Goal: Task Accomplishment & Management: Manage account settings

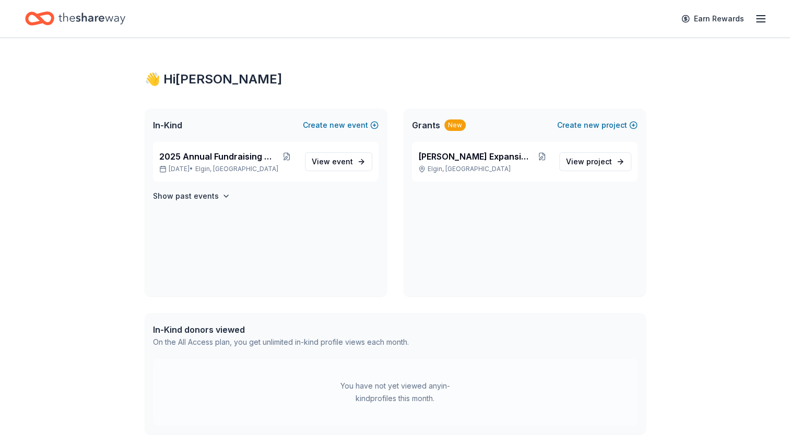
click at [101, 19] on icon "Home" at bounding box center [91, 18] width 67 height 11
click at [330, 160] on span "View event" at bounding box center [332, 162] width 41 height 13
click at [347, 164] on span "event" at bounding box center [342, 161] width 21 height 9
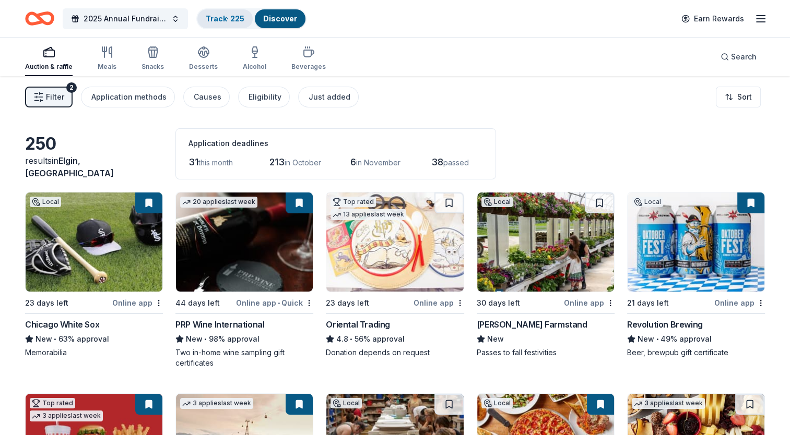
click at [225, 16] on link "Track · 225" at bounding box center [225, 18] width 39 height 9
click at [229, 17] on link "Track · 225" at bounding box center [225, 18] width 39 height 9
click at [237, 15] on link "Track · 225" at bounding box center [225, 18] width 39 height 9
click at [279, 11] on div "Discover" at bounding box center [280, 18] width 51 height 19
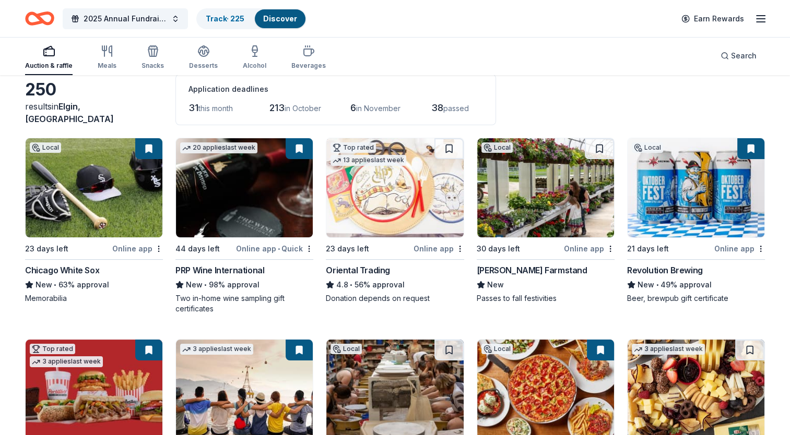
scroll to position [52, 0]
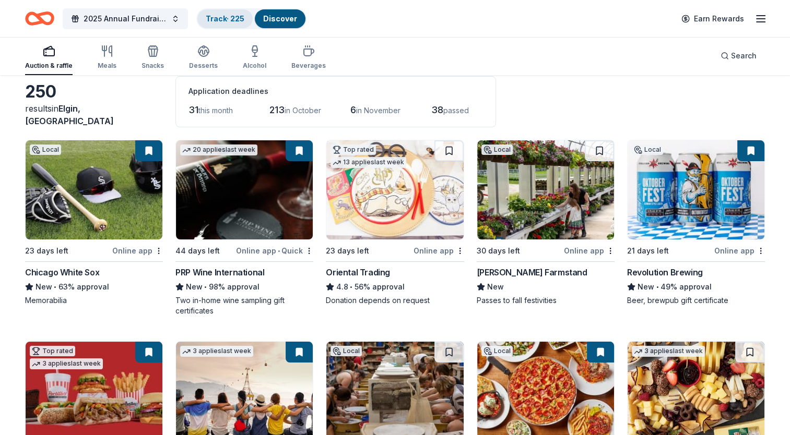
click at [222, 21] on link "Track · 225" at bounding box center [225, 18] width 39 height 9
click at [110, 56] on icon "button" at bounding box center [107, 51] width 13 height 13
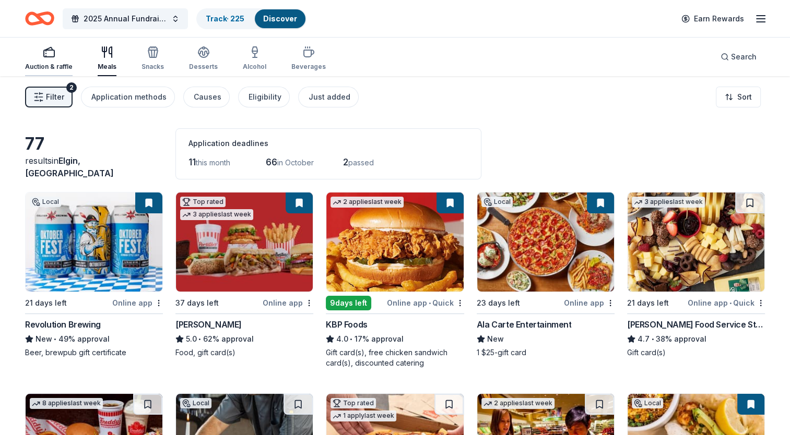
click at [57, 62] on div "Auction & raffle" at bounding box center [48, 58] width 47 height 25
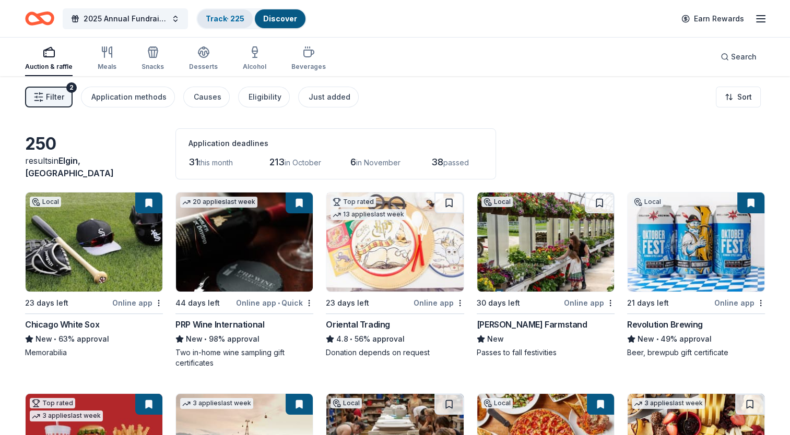
click at [224, 16] on link "Track · 225" at bounding box center [225, 18] width 39 height 9
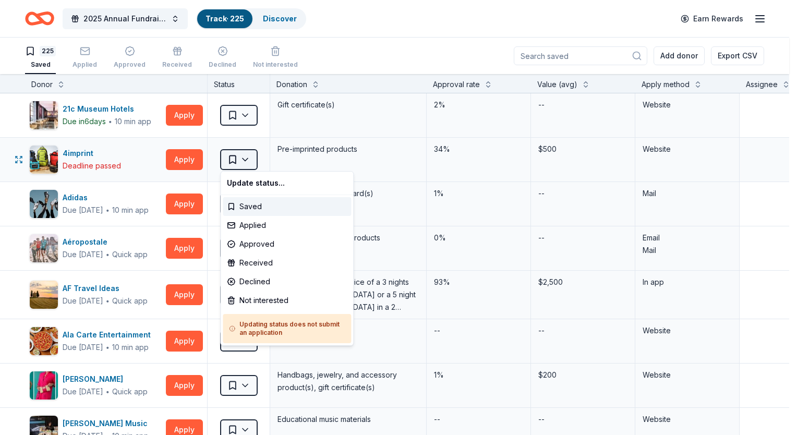
click at [242, 157] on html "2025 Annual Fundraising Gala Track · 225 Discover Earn Rewards 225 Saved Applie…" at bounding box center [398, 217] width 797 height 435
click at [108, 141] on html "2025 Annual Fundraising Gala Track · 225 Discover Earn Rewards 225 Saved Applie…" at bounding box center [398, 217] width 797 height 435
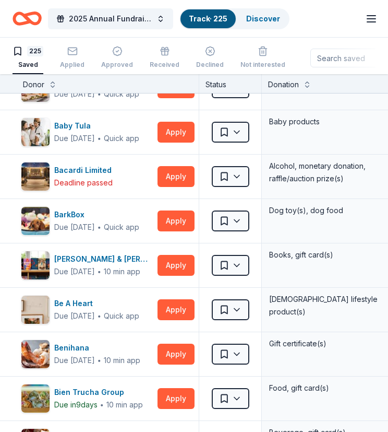
scroll to position [522, 0]
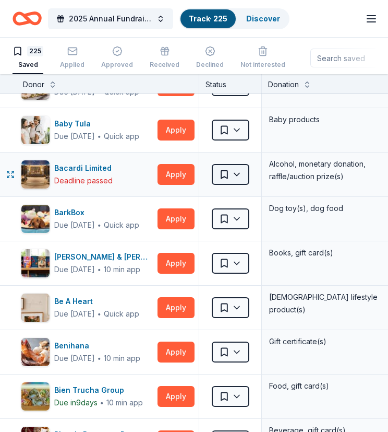
click at [241, 170] on html "2025 Annual Fundraising Gala Track · 225 Discover Earn Rewards 225 Saved Applie…" at bounding box center [194, 216] width 388 height 432
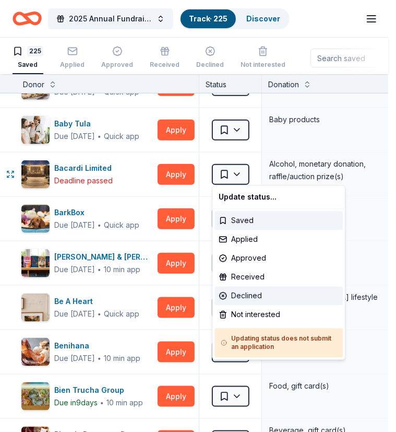
click at [255, 295] on div "Declined" at bounding box center [279, 295] width 128 height 19
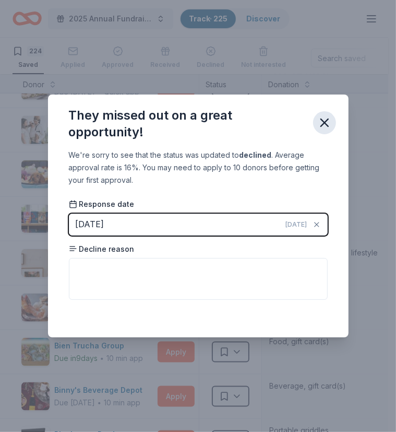
click at [324, 118] on icon "button" at bounding box center [324, 122] width 15 height 15
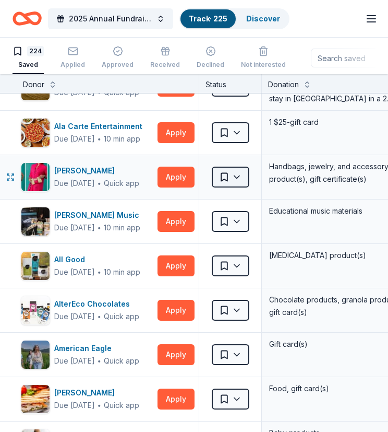
scroll to position [0, 0]
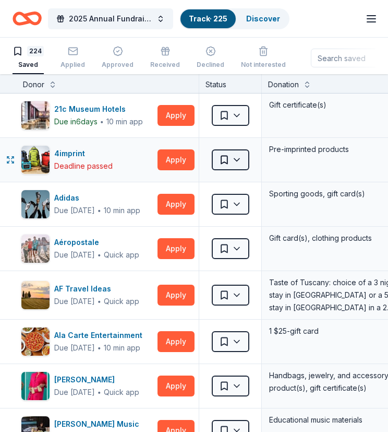
click at [240, 158] on html "2025 Annual Fundraising Gala Track · 225 Discover Earn Rewards 224 Saved Applie…" at bounding box center [194, 216] width 388 height 432
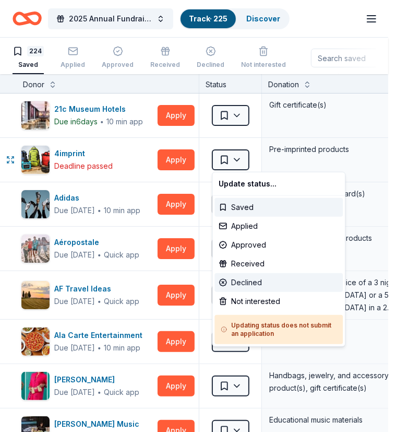
click at [259, 280] on div "Declined" at bounding box center [279, 282] width 128 height 19
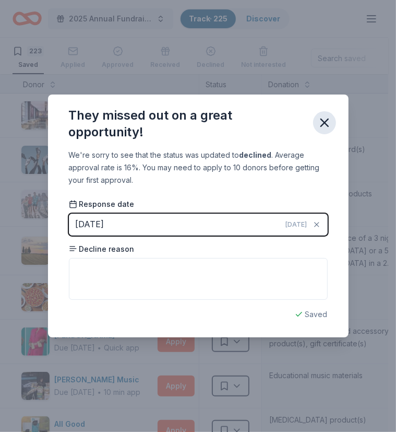
click at [326, 121] on icon "button" at bounding box center [324, 122] width 7 height 7
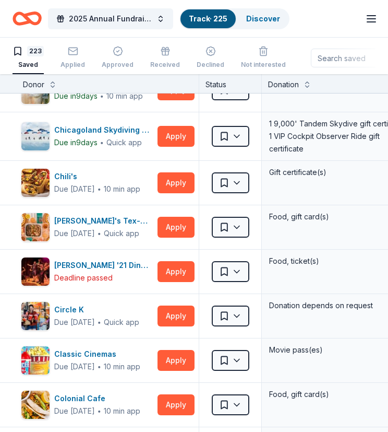
scroll to position [2088, 0]
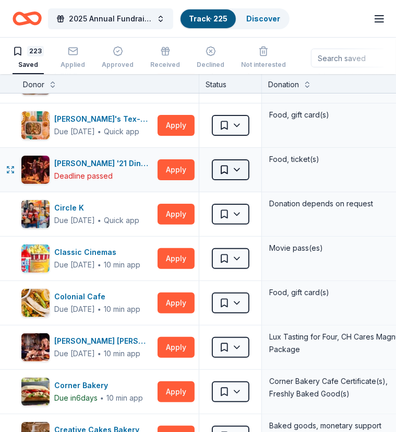
click at [240, 159] on html "2025 Annual Fundraising Gala Track · 225 Discover Earn Rewards 223 Saved Applie…" at bounding box center [198, 216] width 396 height 432
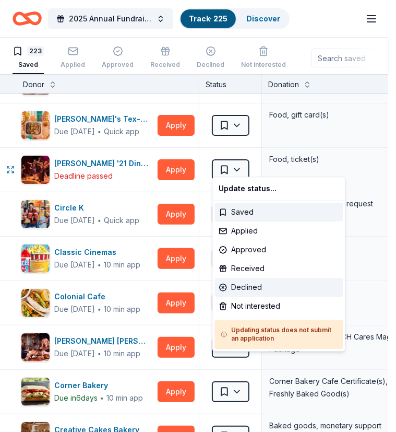
click at [255, 285] on div "Declined" at bounding box center [279, 287] width 128 height 19
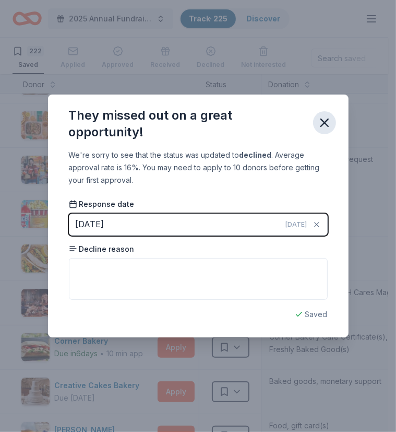
drag, startPoint x: 328, startPoint y: 118, endPoint x: 319, endPoint y: 126, distance: 11.8
click at [328, 119] on icon "button" at bounding box center [324, 122] width 7 height 7
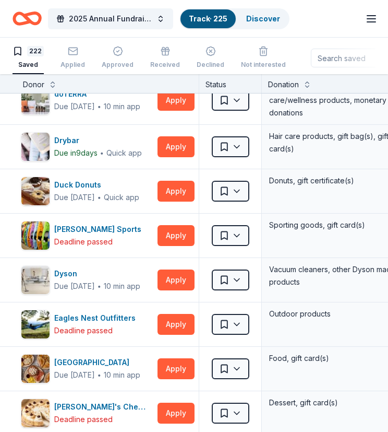
scroll to position [2610, 0]
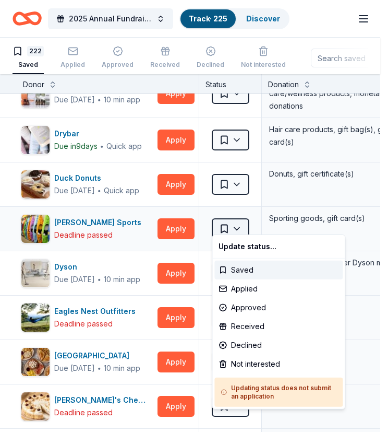
click at [236, 219] on html "2025 Annual Fundraising Gala Track · 225 Discover Earn Rewards 222 Saved Applie…" at bounding box center [194, 216] width 388 height 432
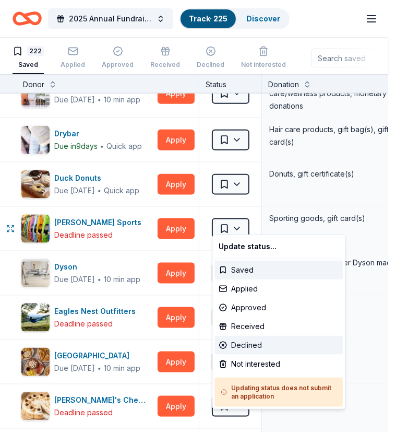
click at [261, 342] on div "Declined" at bounding box center [279, 345] width 128 height 19
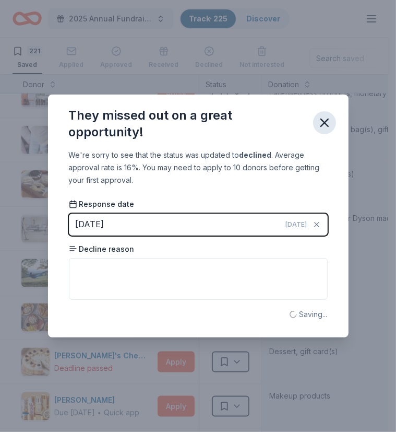
click at [318, 123] on icon "button" at bounding box center [324, 122] width 15 height 15
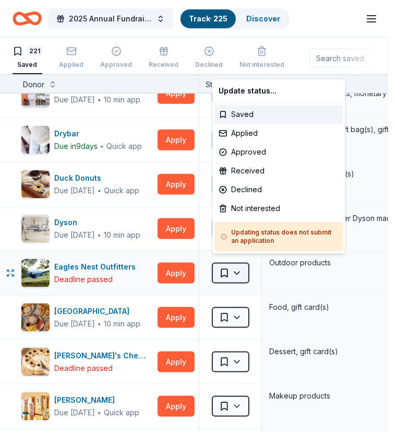
click at [241, 267] on html "2025 Annual Fundraising Gala Track · 225 Discover Earn Rewards 221 Saved Applie…" at bounding box center [198, 216] width 396 height 432
click at [260, 184] on div "Declined" at bounding box center [279, 189] width 128 height 19
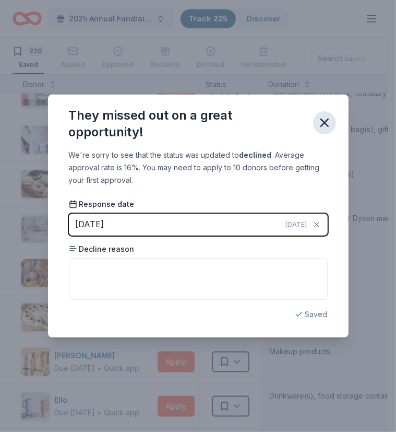
click at [321, 121] on icon "button" at bounding box center [324, 122] width 15 height 15
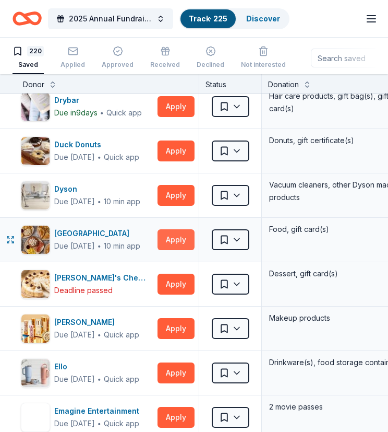
scroll to position [2662, 0]
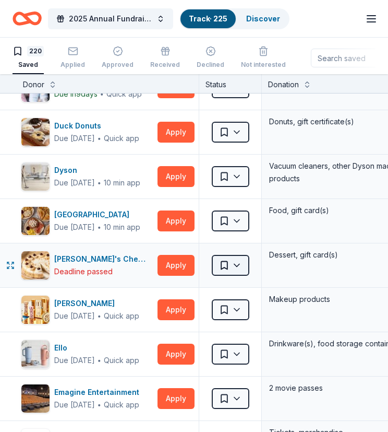
click at [233, 256] on html "2025 Annual Fundraising Gala Track · 225 Discover Earn Rewards 220 Saved Applie…" at bounding box center [194, 216] width 388 height 432
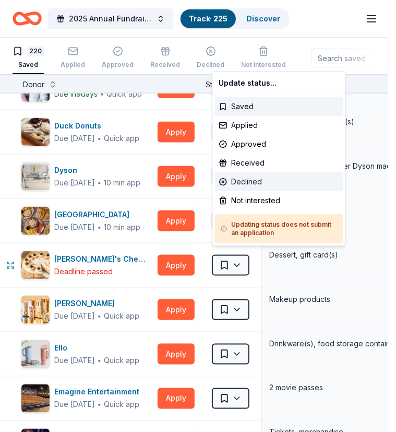
click at [248, 183] on div "Declined" at bounding box center [279, 181] width 128 height 19
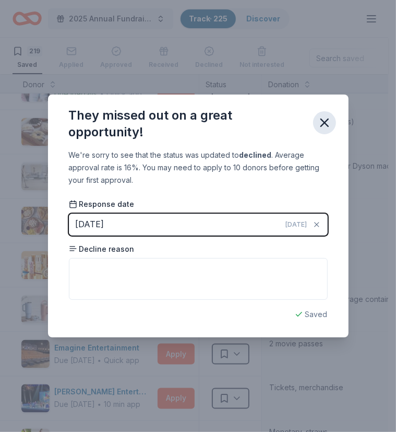
click at [325, 123] on icon "button" at bounding box center [324, 122] width 7 height 7
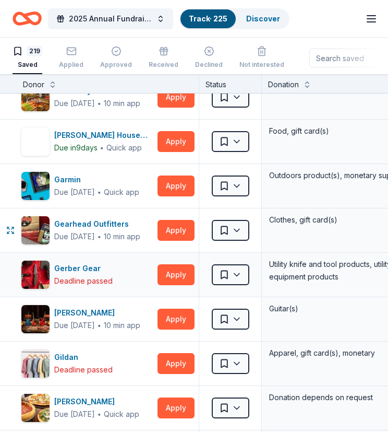
scroll to position [3236, 0]
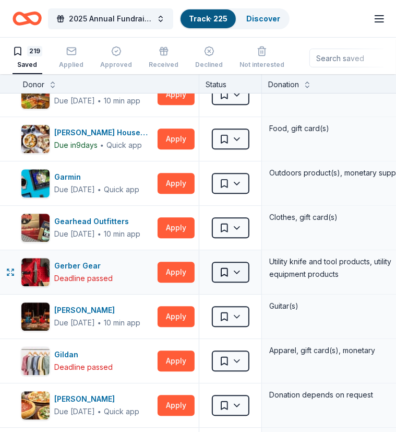
click at [241, 264] on html "2025 Annual Fundraising Gala Track · 225 Discover Earn Rewards 219 Saved Applie…" at bounding box center [198, 216] width 396 height 432
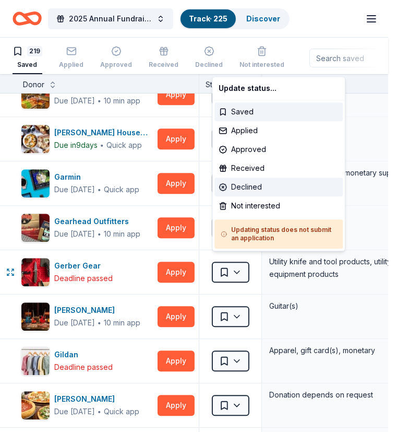
click at [262, 188] on div "Declined" at bounding box center [279, 186] width 128 height 19
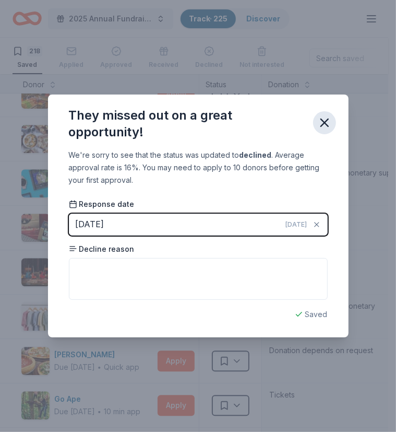
click at [325, 118] on icon "button" at bounding box center [324, 122] width 15 height 15
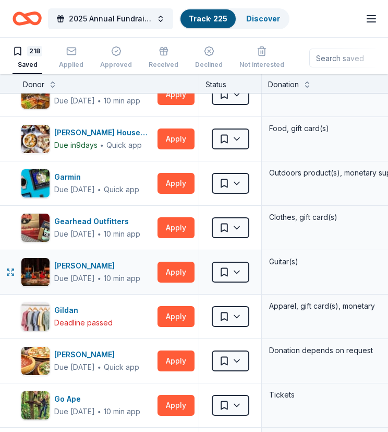
scroll to position [3340, 0]
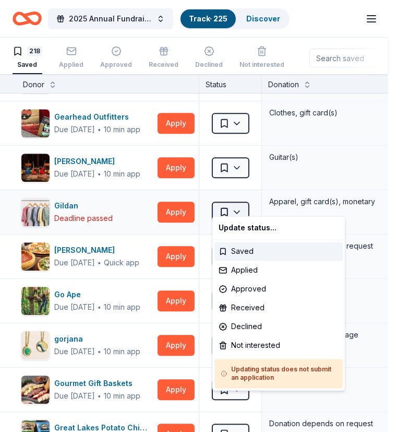
click at [237, 204] on html "2025 Annual Fundraising Gala Track · 225 Discover Earn Rewards 218 Saved Applie…" at bounding box center [198, 216] width 396 height 432
click at [252, 322] on div "Declined" at bounding box center [279, 326] width 128 height 19
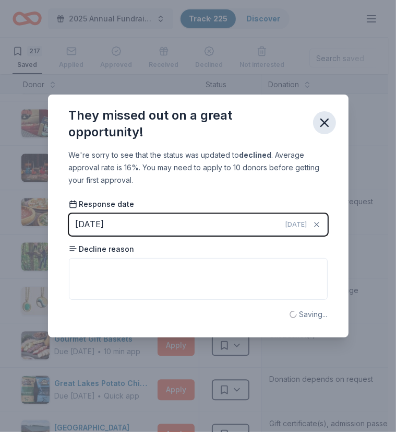
drag, startPoint x: 315, startPoint y: 121, endPoint x: 299, endPoint y: 139, distance: 24.8
click at [315, 121] on button "button" at bounding box center [324, 122] width 23 height 23
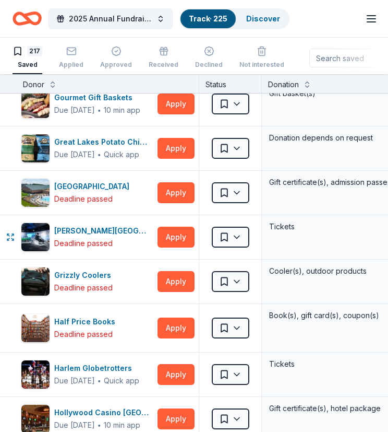
scroll to position [3601, 0]
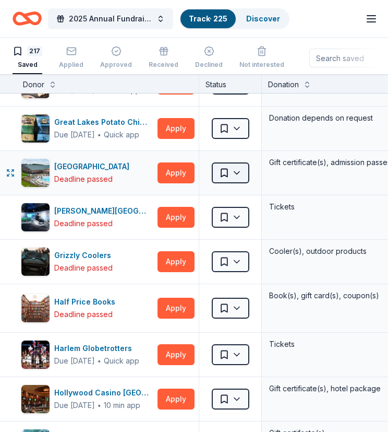
click at [239, 163] on html "2025 Annual Fundraising Gala Track · 225 Discover Earn Rewards 217 Saved Applie…" at bounding box center [194, 216] width 388 height 432
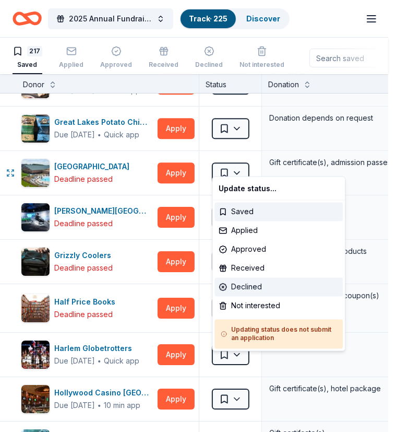
click at [260, 281] on div "Declined" at bounding box center [279, 287] width 128 height 19
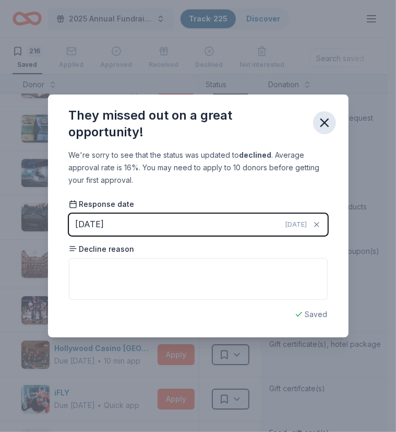
click at [321, 122] on icon "button" at bounding box center [324, 122] width 15 height 15
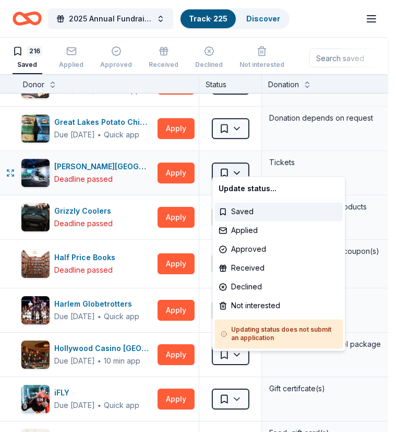
click at [235, 163] on html "2025 Annual Fundraising Gala Track · 225 Discover Earn Rewards 216 Saved Applie…" at bounding box center [198, 216] width 396 height 432
click at [251, 283] on div "Declined" at bounding box center [279, 287] width 128 height 19
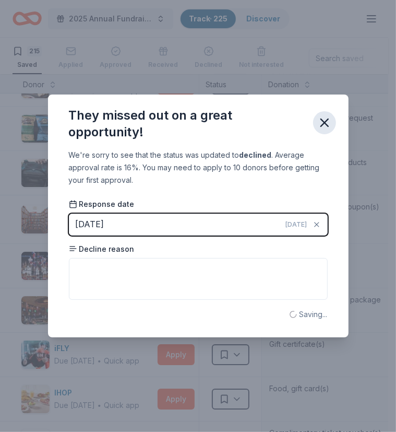
click at [321, 120] on icon "button" at bounding box center [324, 122] width 7 height 7
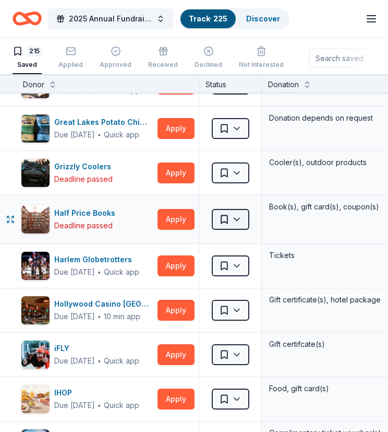
click at [242, 207] on html "2025 Annual Fundraising Gala Track · 225 Discover Earn Rewards 215 Saved Applie…" at bounding box center [194, 216] width 388 height 432
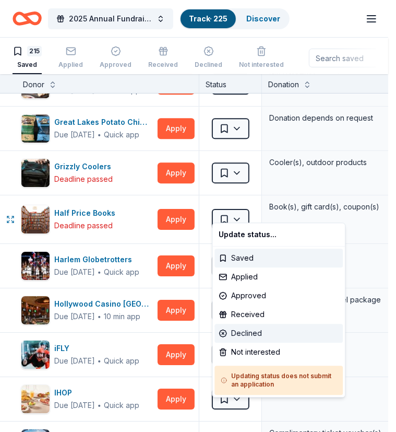
drag, startPoint x: 262, startPoint y: 329, endPoint x: 265, endPoint y: 235, distance: 94.5
click at [261, 329] on div "Declined" at bounding box center [279, 333] width 128 height 19
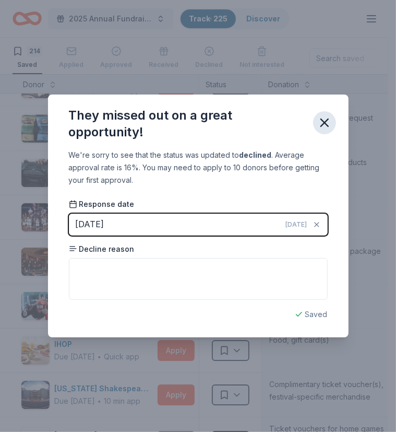
click at [316, 121] on button "button" at bounding box center [324, 122] width 23 height 23
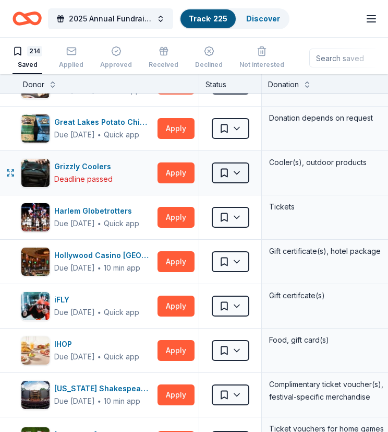
click at [238, 162] on html "2025 Annual Fundraising Gala Track · 225 Discover Earn Rewards 214 Saved Applie…" at bounding box center [194, 216] width 388 height 432
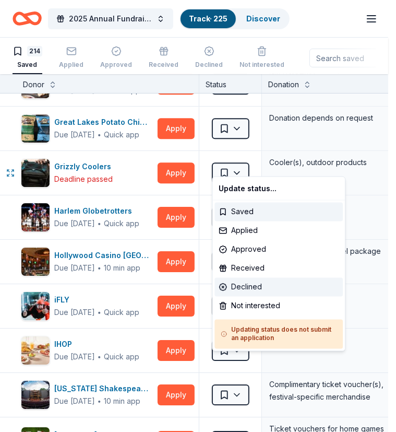
click at [244, 286] on div "Declined" at bounding box center [279, 287] width 128 height 19
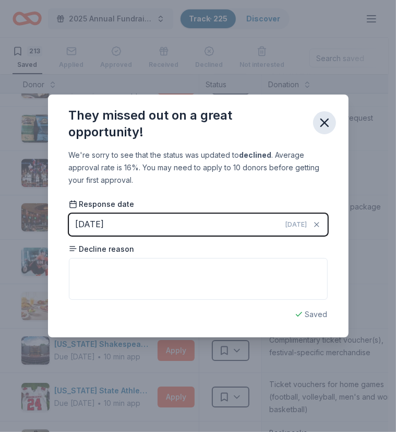
click at [318, 119] on icon "button" at bounding box center [324, 122] width 15 height 15
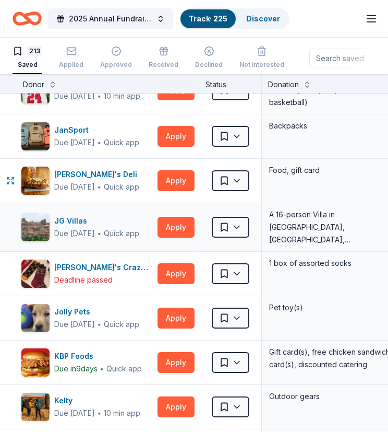
scroll to position [3914, 0]
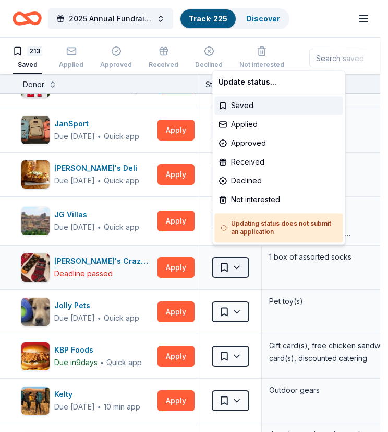
click at [234, 253] on html "2025 Annual Fundraising Gala Track · 225 Discover Earn Rewards 213 Saved Applie…" at bounding box center [194, 216] width 388 height 432
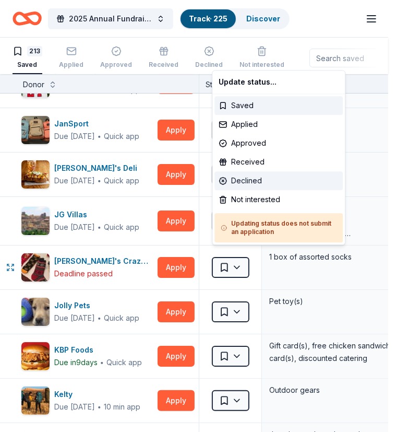
click at [257, 173] on div "Declined" at bounding box center [279, 180] width 128 height 19
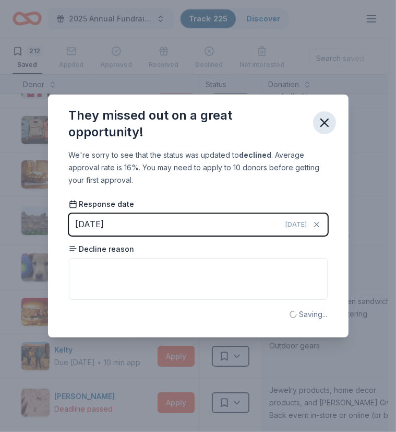
click at [321, 121] on icon "button" at bounding box center [324, 122] width 15 height 15
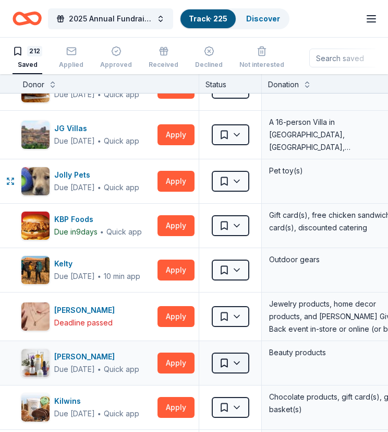
scroll to position [4175, 0]
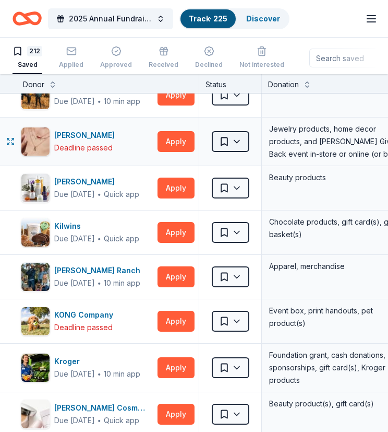
click at [238, 132] on html "2025 Annual Fundraising Gala Track · 225 Discover Earn Rewards 212 Saved Applie…" at bounding box center [194, 216] width 388 height 432
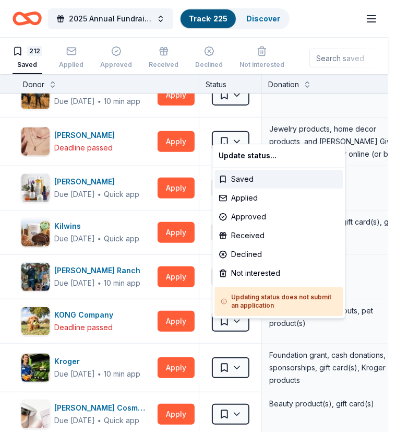
click at [290, 129] on html "2025 Annual Fundraising Gala Track · 225 Discover Earn Rewards 212 Saved Applie…" at bounding box center [198, 216] width 396 height 432
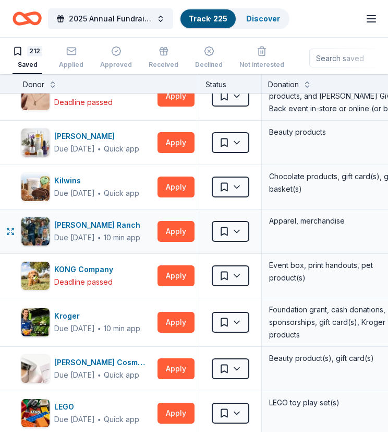
scroll to position [4280, 0]
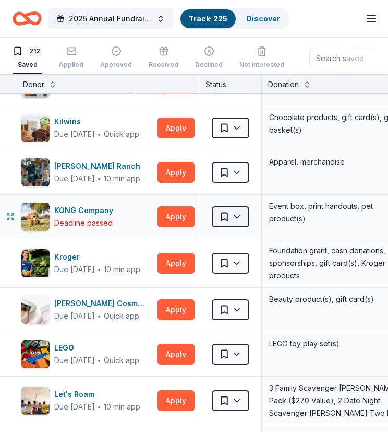
click at [243, 202] on html "2025 Annual Fundraising Gala Track · 225 Discover Earn Rewards 212 Saved Applie…" at bounding box center [194, 216] width 388 height 432
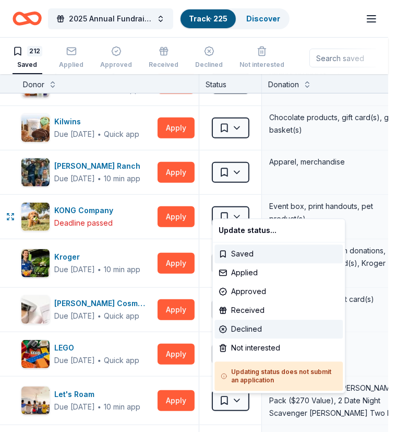
click at [259, 326] on div "Declined" at bounding box center [279, 328] width 128 height 19
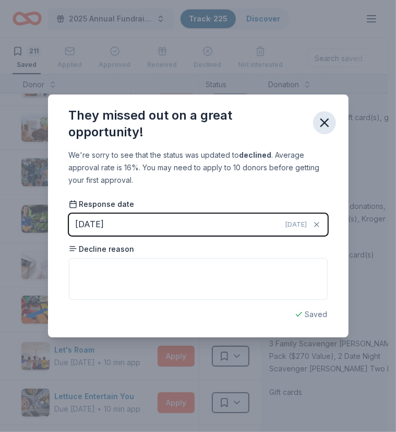
click at [315, 118] on button "button" at bounding box center [324, 122] width 23 height 23
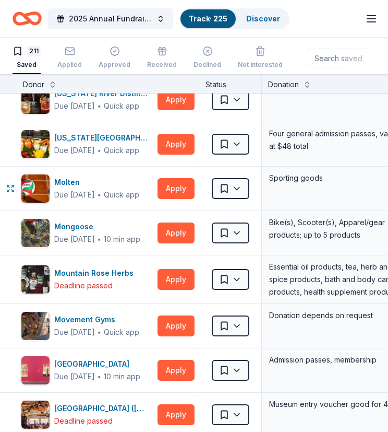
scroll to position [5219, 0]
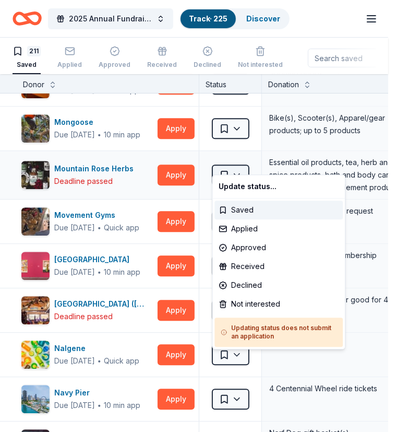
click at [240, 159] on html "2025 Annual Fundraising Gala Track · 225 Discover Earn Rewards 211 Saved Applie…" at bounding box center [198, 216] width 396 height 432
click at [256, 288] on div "Declined" at bounding box center [279, 285] width 128 height 19
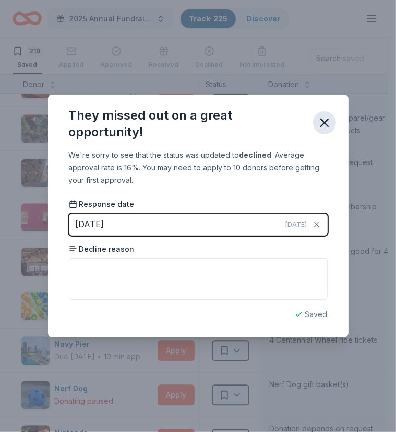
click at [324, 121] on icon "button" at bounding box center [324, 122] width 15 height 15
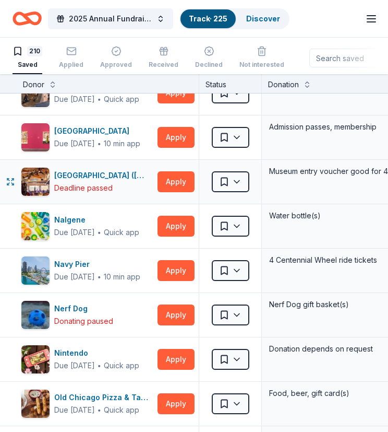
scroll to position [5428, 0]
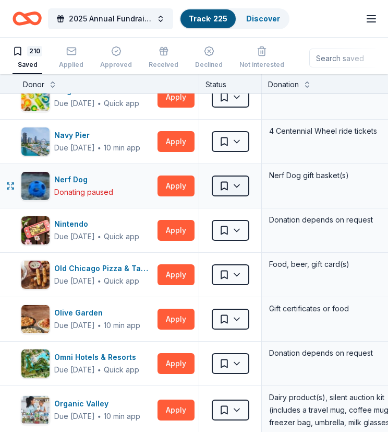
click at [238, 172] on html "2025 Annual Fundraising Gala Track · 225 Discover Earn Rewards 210 Saved Applie…" at bounding box center [194, 216] width 388 height 432
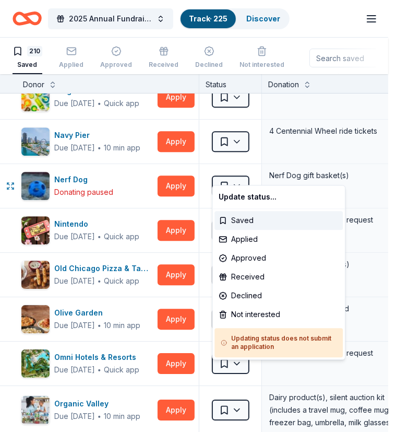
click at [121, 172] on html "2025 Annual Fundraising Gala Track · 225 Discover Earn Rewards 210 Saved Applie…" at bounding box center [198, 216] width 396 height 432
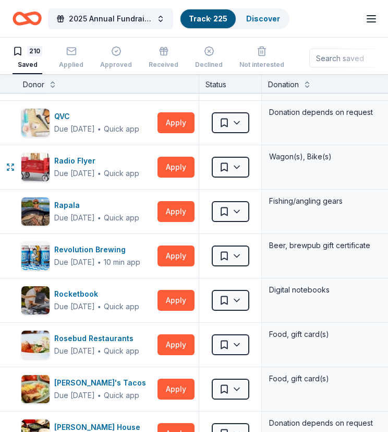
scroll to position [6785, 0]
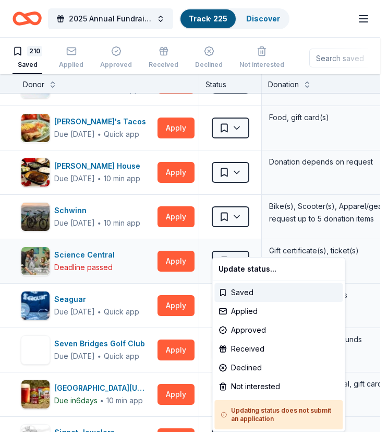
click at [229, 243] on html "2025 Annual Fundraising Gala Track · 225 Discover Earn Rewards 210 Saved Applie…" at bounding box center [194, 216] width 388 height 432
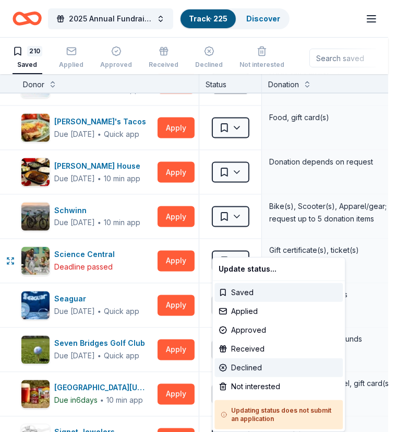
click at [266, 362] on div "Declined" at bounding box center [279, 367] width 128 height 19
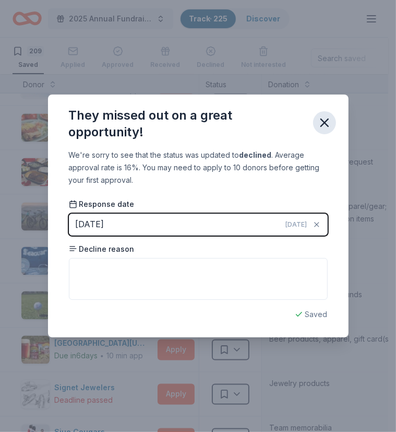
click at [318, 122] on icon "button" at bounding box center [324, 122] width 15 height 15
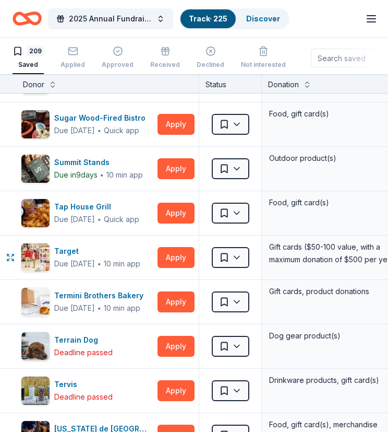
scroll to position [7829, 0]
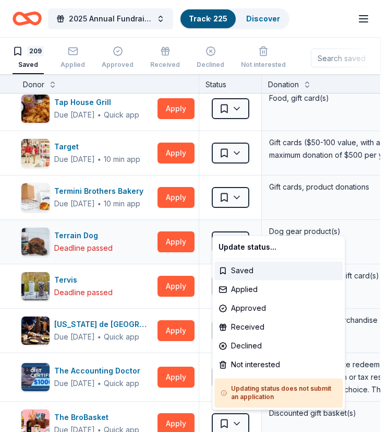
click at [234, 219] on html "2025 Annual Fundraising Gala Track · 225 Discover Earn Rewards 209 Saved Applie…" at bounding box center [194, 216] width 388 height 432
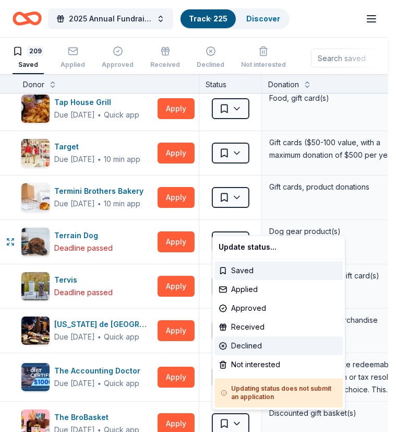
click at [253, 342] on div "Declined" at bounding box center [279, 345] width 128 height 19
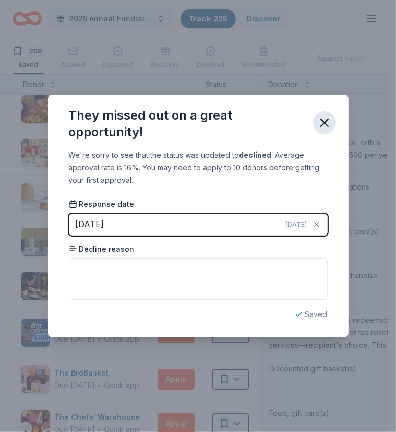
click at [328, 119] on icon "button" at bounding box center [324, 122] width 7 height 7
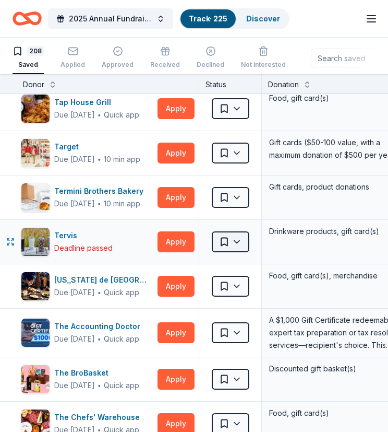
click at [231, 223] on html "2025 Annual Fundraising Gala Track · 225 Discover Earn Rewards 208 Saved Applie…" at bounding box center [194, 216] width 388 height 432
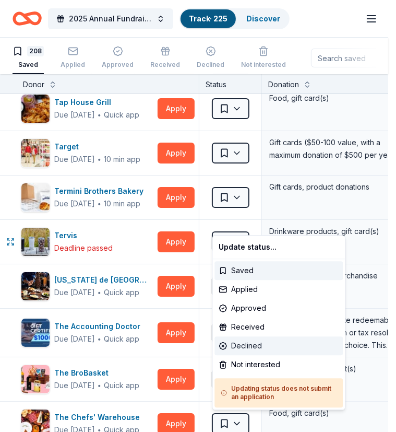
click at [245, 343] on div "Declined" at bounding box center [279, 345] width 128 height 19
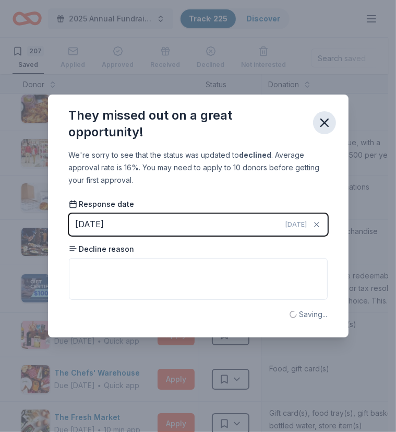
click at [323, 118] on icon "button" at bounding box center [324, 122] width 15 height 15
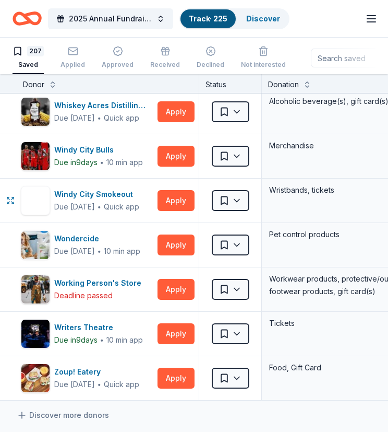
scroll to position [8977, 0]
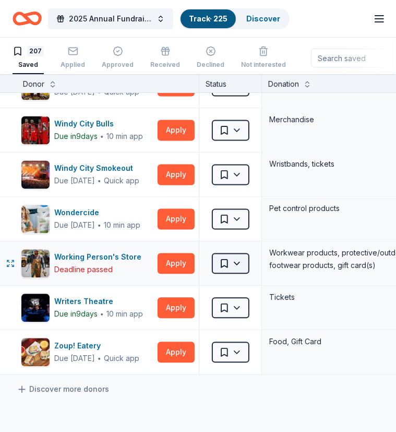
click at [235, 245] on html "2025 Annual Fundraising Gala Track · 225 Discover Earn Rewards 207 Saved Applie…" at bounding box center [198, 216] width 396 height 432
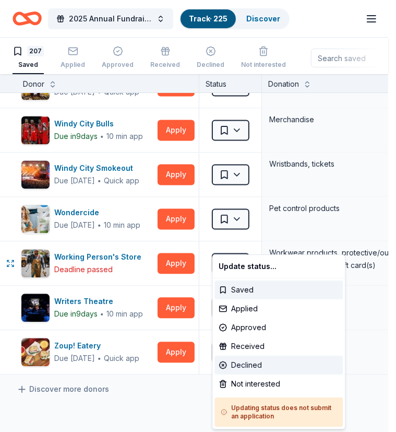
click at [257, 363] on div "Declined" at bounding box center [279, 364] width 128 height 19
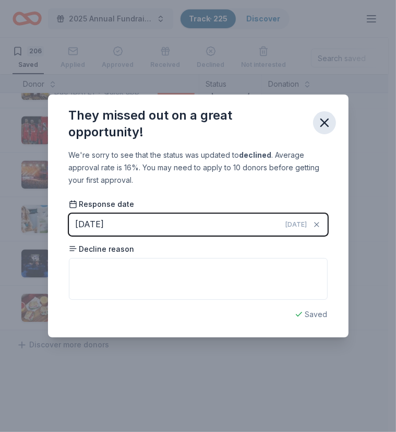
click at [321, 121] on icon "button" at bounding box center [324, 122] width 7 height 7
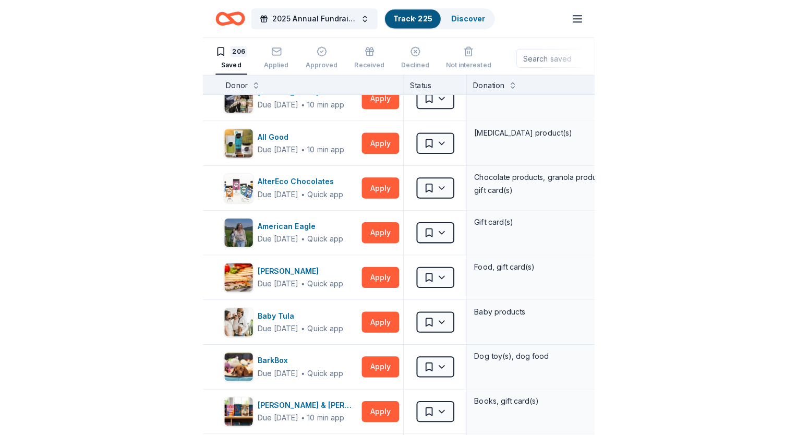
scroll to position [0, 0]
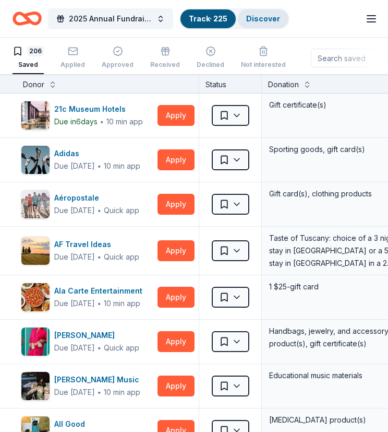
click at [263, 15] on link "Discover" at bounding box center [263, 18] width 34 height 9
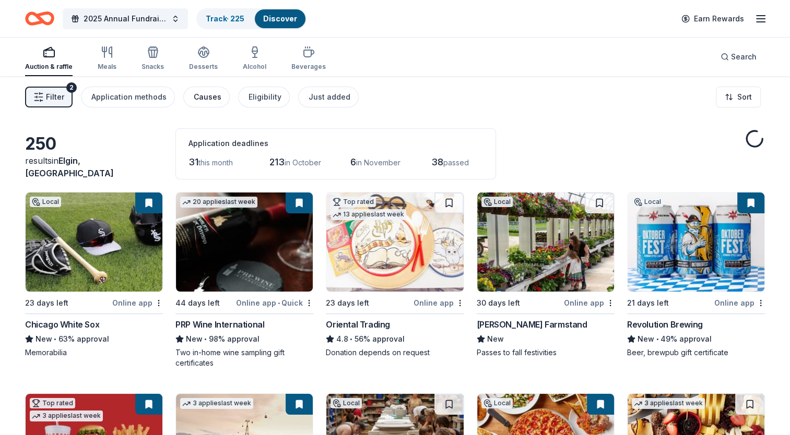
click at [207, 98] on div "Causes" at bounding box center [208, 97] width 28 height 13
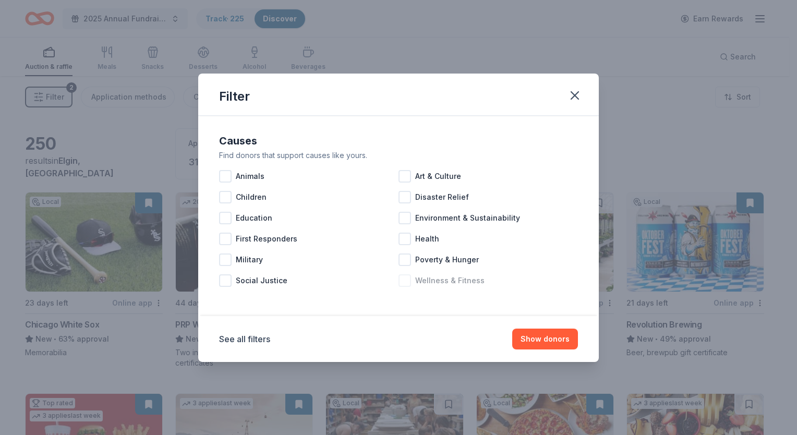
click at [411, 280] on div "Wellness & Fitness" at bounding box center [489, 280] width 180 height 21
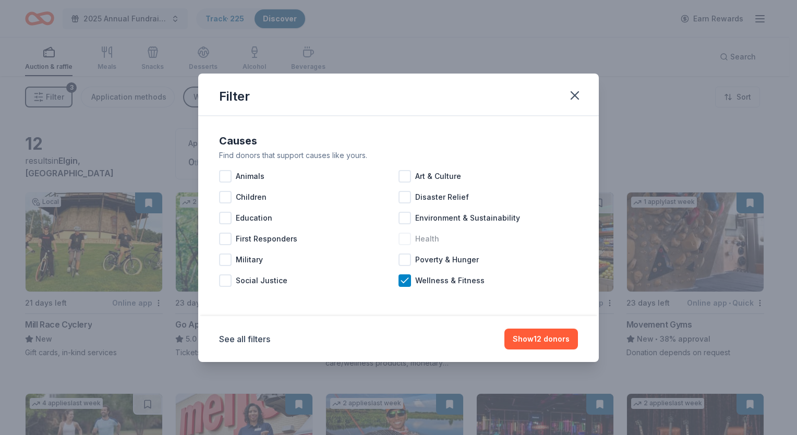
click at [410, 242] on div at bounding box center [405, 239] width 13 height 13
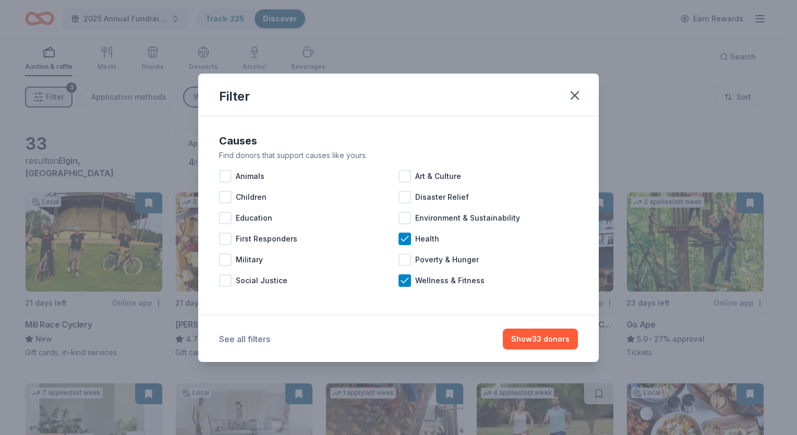
click at [264, 341] on button "See all filters" at bounding box center [244, 339] width 51 height 13
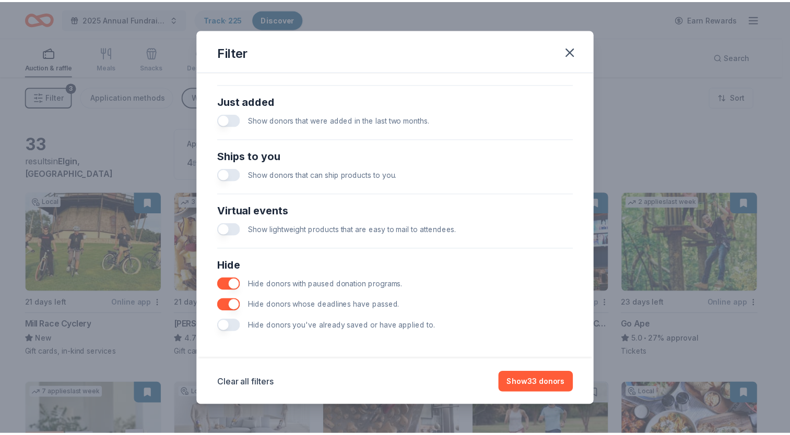
scroll to position [398, 0]
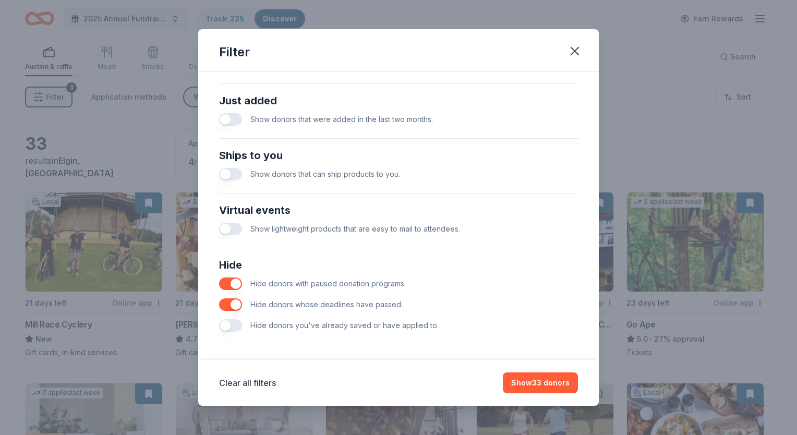
click at [229, 323] on button "button" at bounding box center [230, 325] width 23 height 13
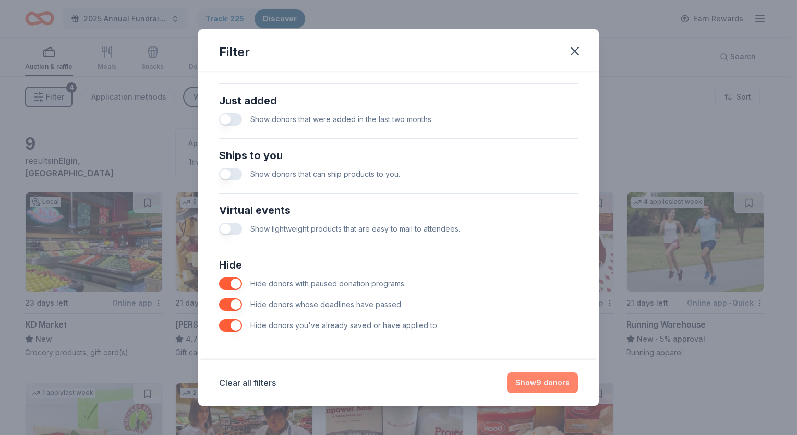
click at [554, 383] on button "Show 9 donors" at bounding box center [542, 383] width 71 height 21
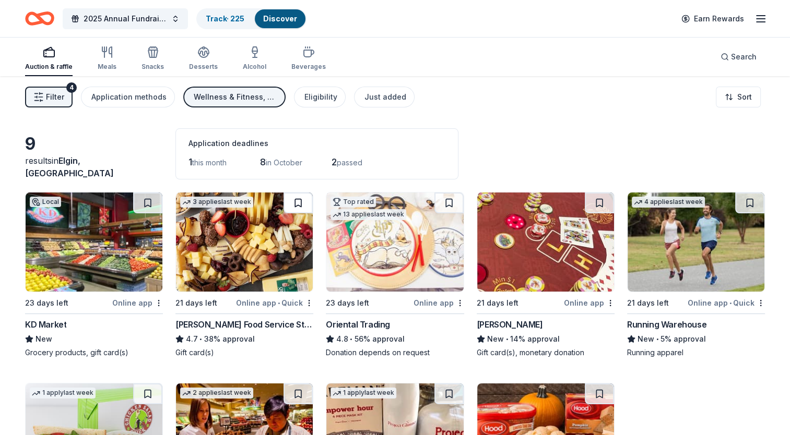
click at [300, 200] on button at bounding box center [297, 203] width 29 height 21
click at [448, 200] on button at bounding box center [448, 203] width 29 height 21
click at [597, 201] on button at bounding box center [599, 203] width 29 height 21
click at [745, 199] on button at bounding box center [749, 203] width 29 height 21
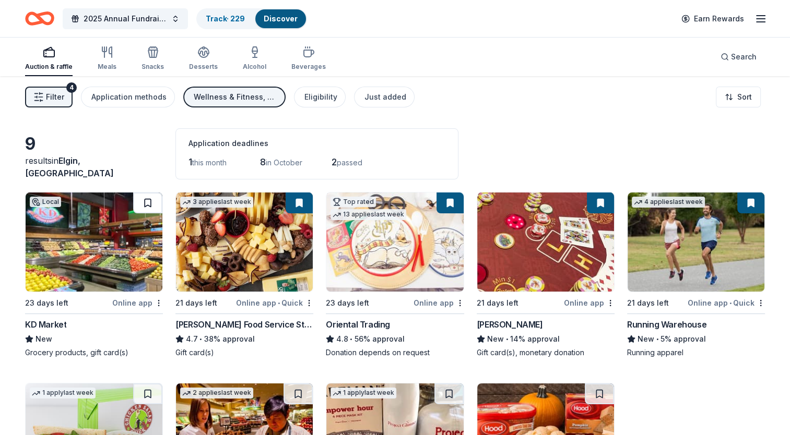
click at [151, 199] on button at bounding box center [147, 203] width 29 height 21
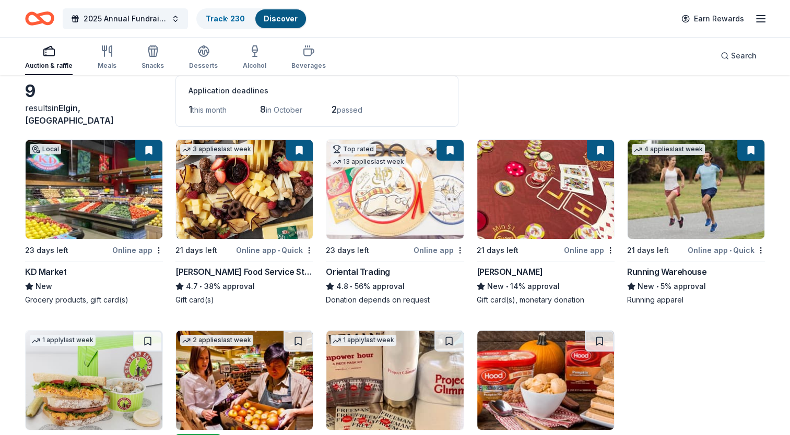
scroll to position [144, 0]
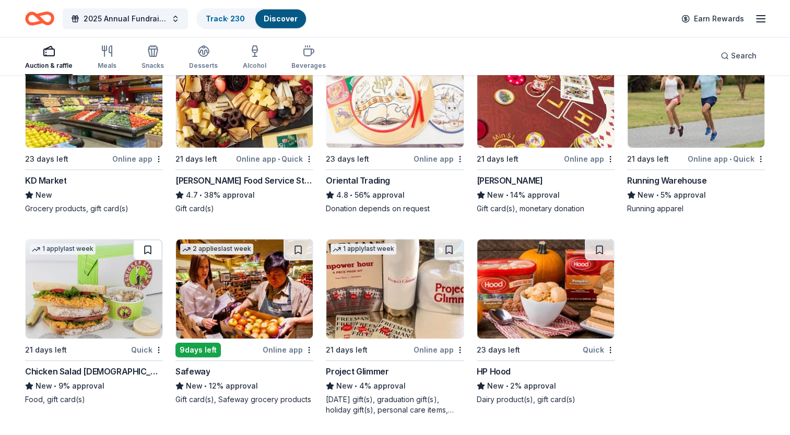
click at [149, 246] on button at bounding box center [147, 250] width 29 height 21
click at [302, 246] on button at bounding box center [297, 250] width 29 height 21
click at [448, 246] on button at bounding box center [448, 250] width 29 height 21
click at [598, 249] on button at bounding box center [599, 250] width 29 height 21
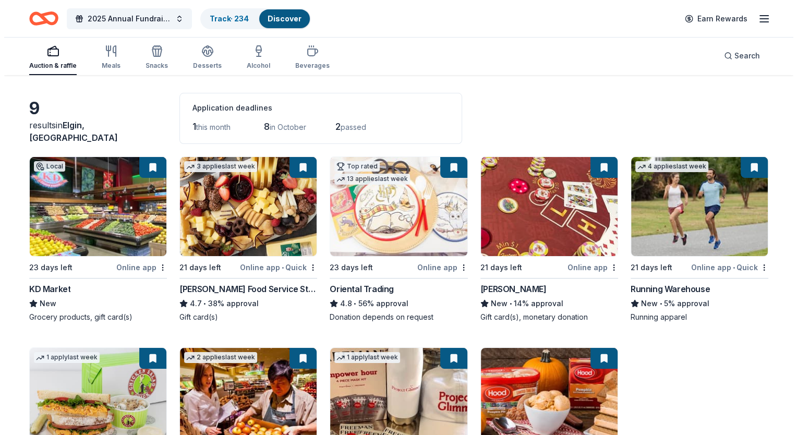
scroll to position [0, 0]
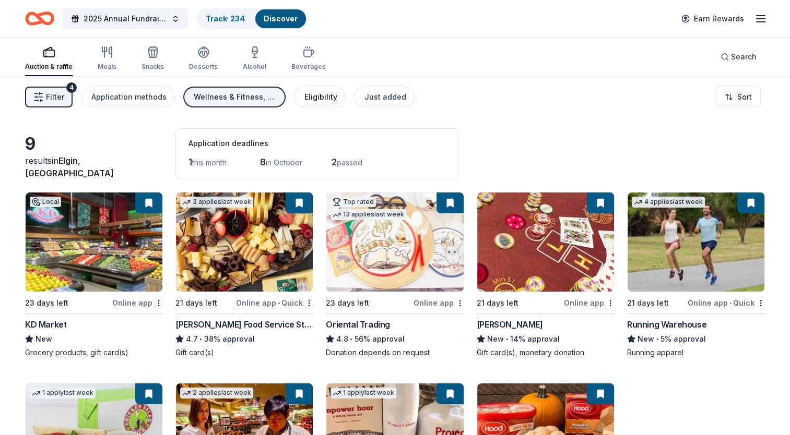
click at [319, 93] on div "Eligibility" at bounding box center [320, 97] width 33 height 13
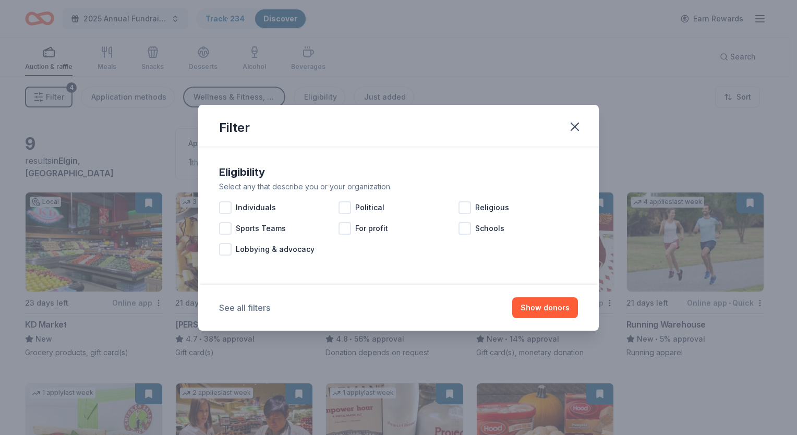
click at [262, 306] on button "See all filters" at bounding box center [244, 308] width 51 height 13
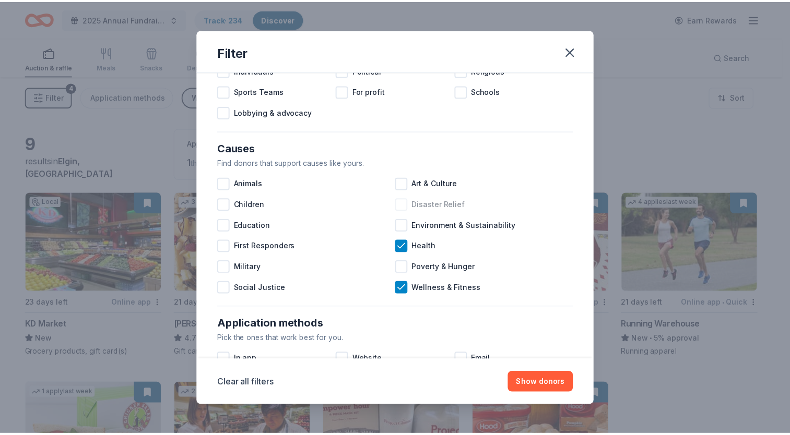
scroll to position [52, 0]
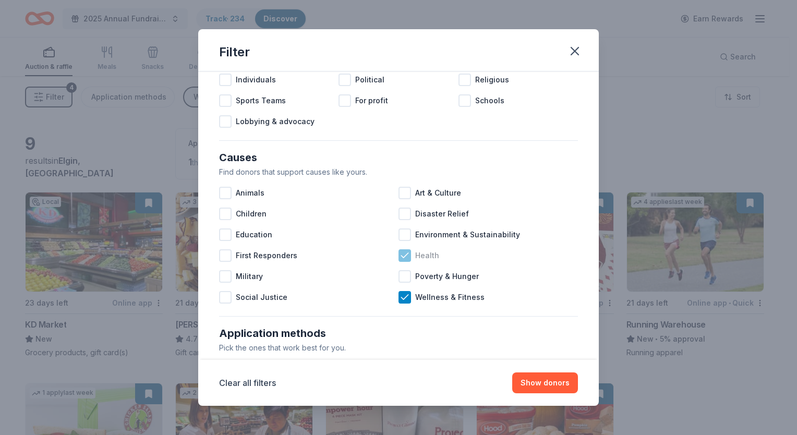
click at [407, 255] on div at bounding box center [405, 255] width 13 height 13
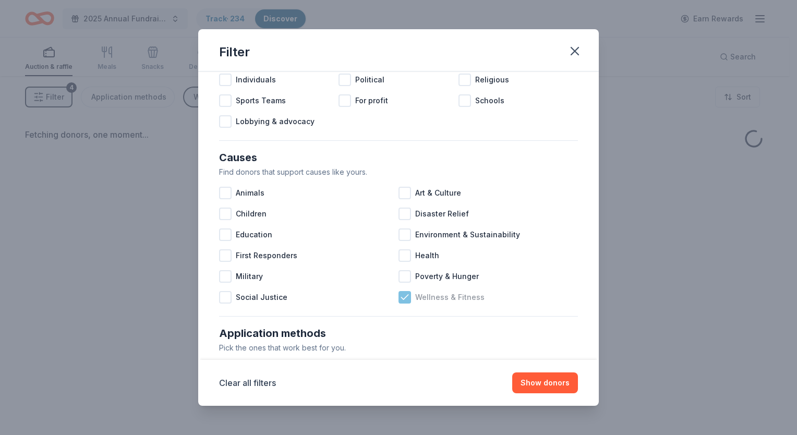
click at [403, 300] on icon at bounding box center [405, 297] width 10 height 10
click at [225, 213] on div at bounding box center [225, 214] width 13 height 13
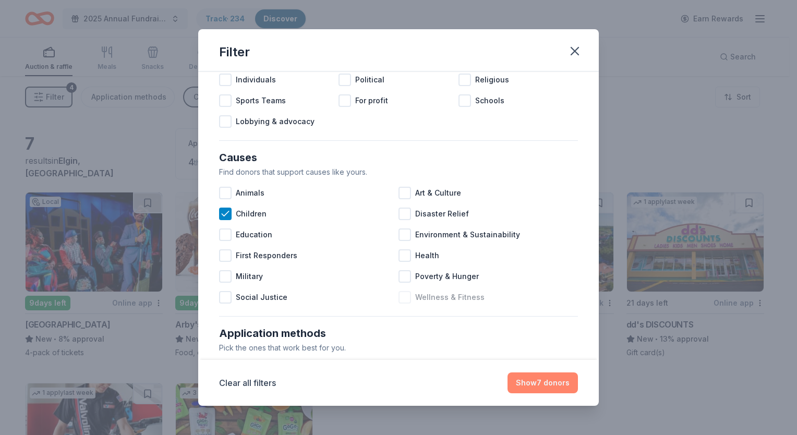
click at [543, 378] on button "Show 7 donors" at bounding box center [543, 383] width 70 height 21
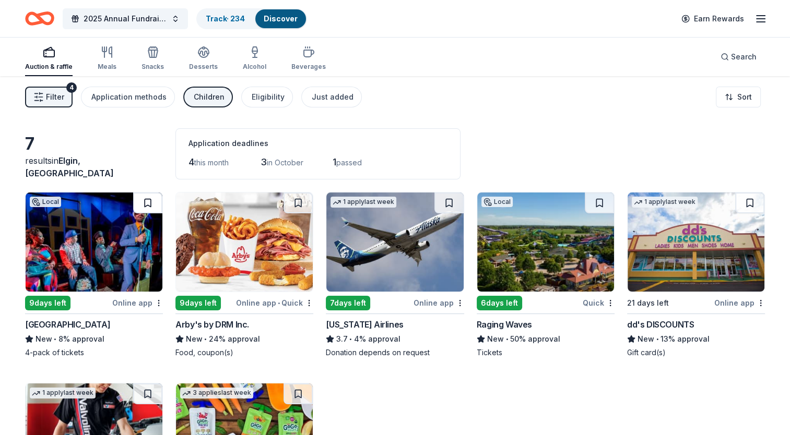
click at [149, 199] on button at bounding box center [147, 203] width 29 height 21
click at [299, 199] on button at bounding box center [297, 203] width 29 height 21
click at [454, 199] on button at bounding box center [448, 203] width 29 height 21
click at [603, 199] on button at bounding box center [599, 203] width 29 height 21
click at [752, 201] on button at bounding box center [749, 203] width 29 height 21
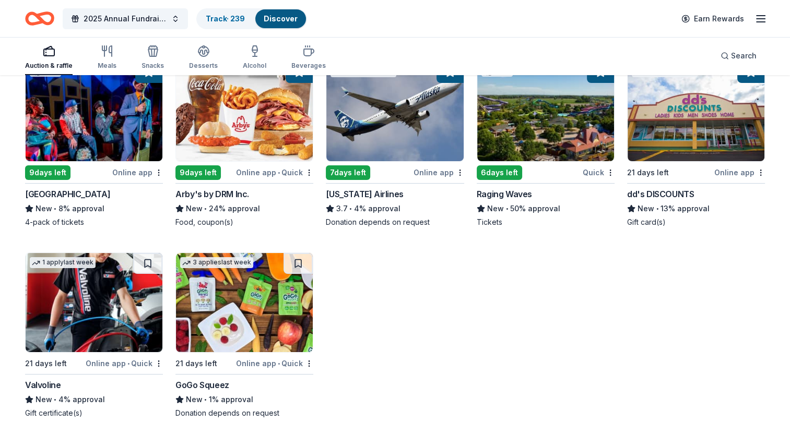
scroll to position [134, 0]
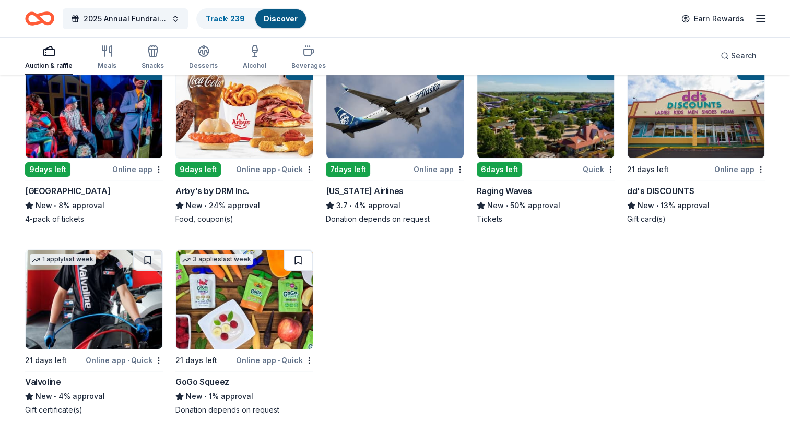
click at [301, 259] on button at bounding box center [297, 260] width 29 height 21
click at [150, 256] on button at bounding box center [147, 260] width 29 height 21
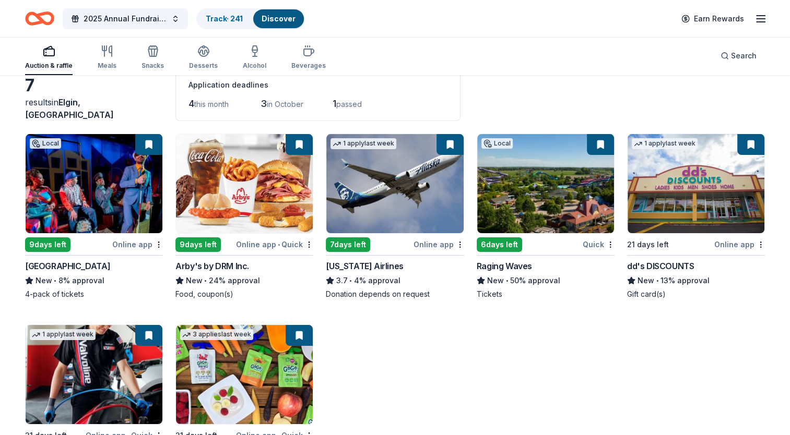
scroll to position [0, 0]
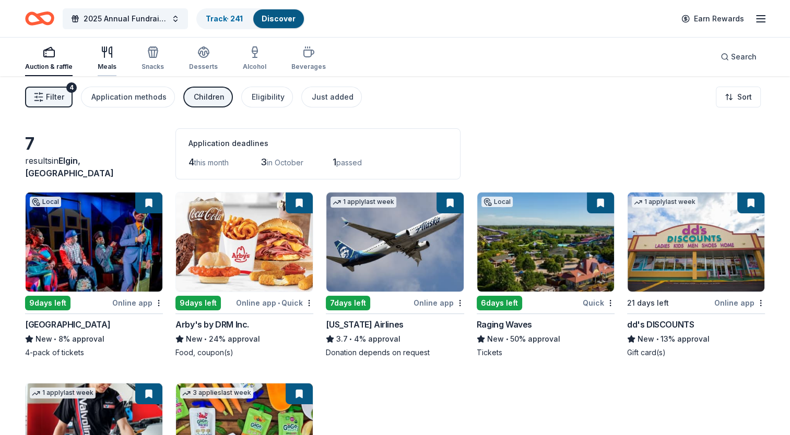
click at [107, 56] on icon "button" at bounding box center [107, 52] width 13 height 13
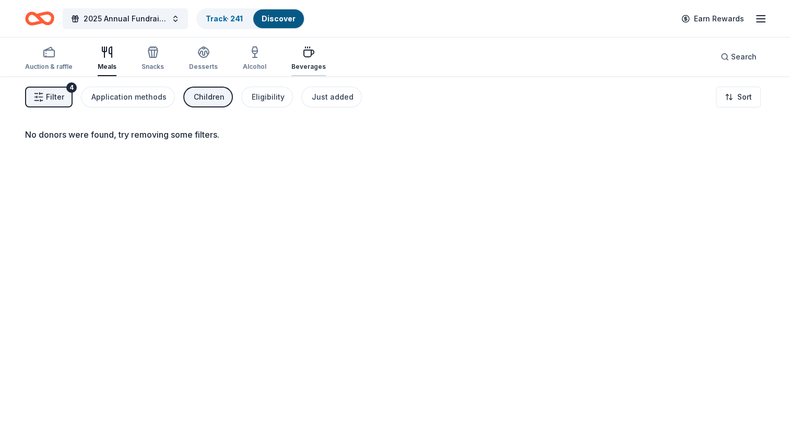
click at [302, 57] on icon "button" at bounding box center [308, 52] width 13 height 13
click at [194, 94] on div "Children" at bounding box center [209, 97] width 31 height 13
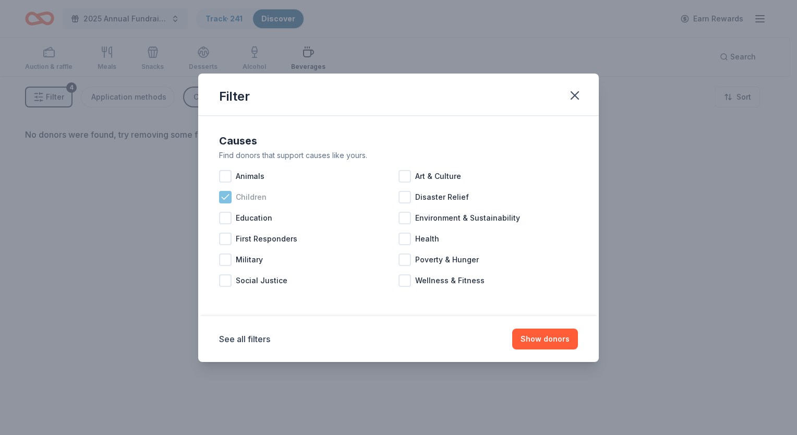
click at [232, 192] on div "Children" at bounding box center [309, 197] width 180 height 21
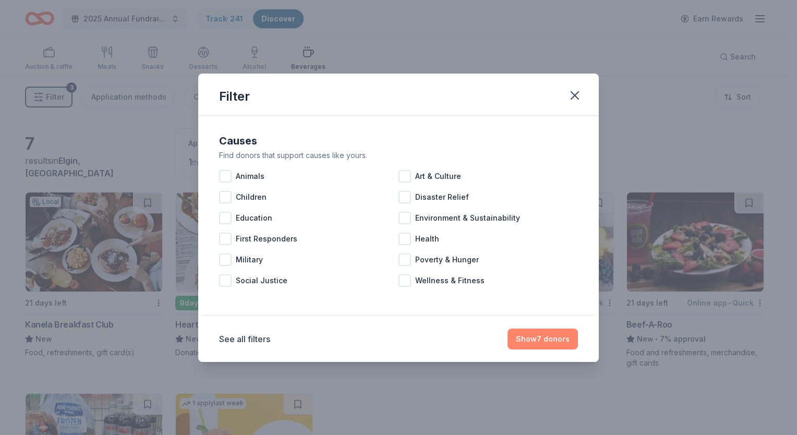
click at [532, 335] on button "Show 7 donors" at bounding box center [543, 339] width 70 height 21
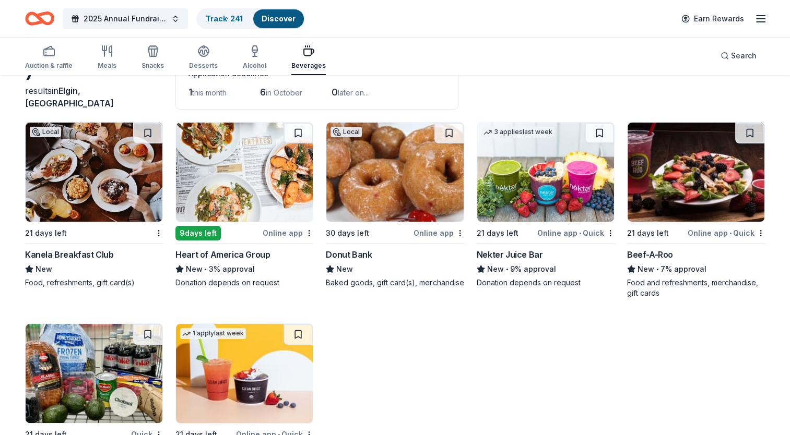
scroll to position [52, 0]
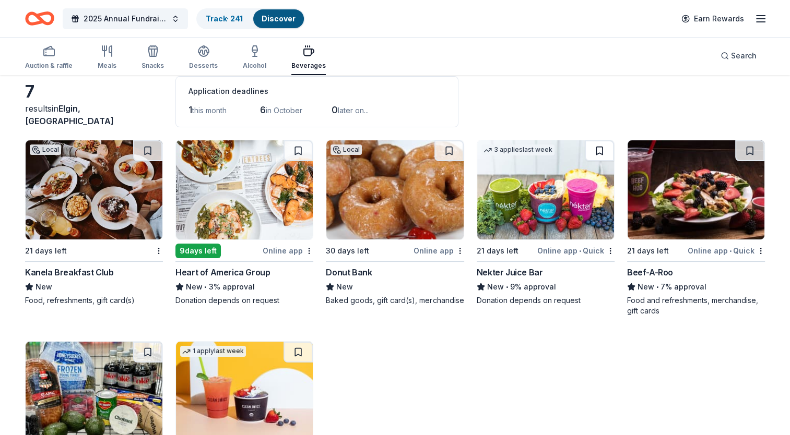
click at [599, 151] on button at bounding box center [599, 150] width 29 height 21
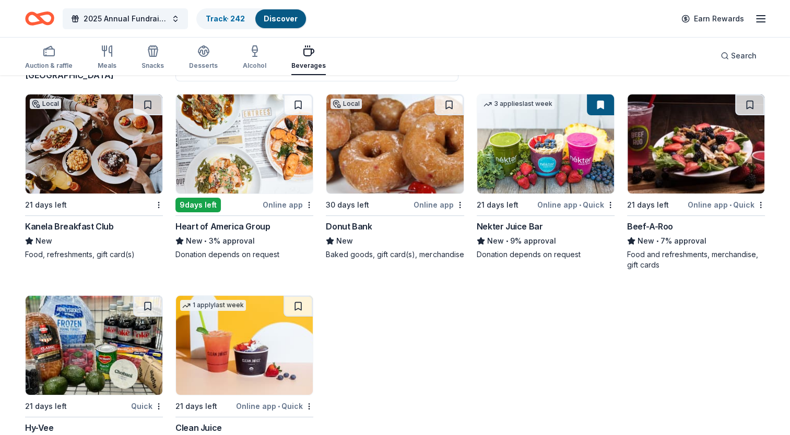
scroll to position [154, 0]
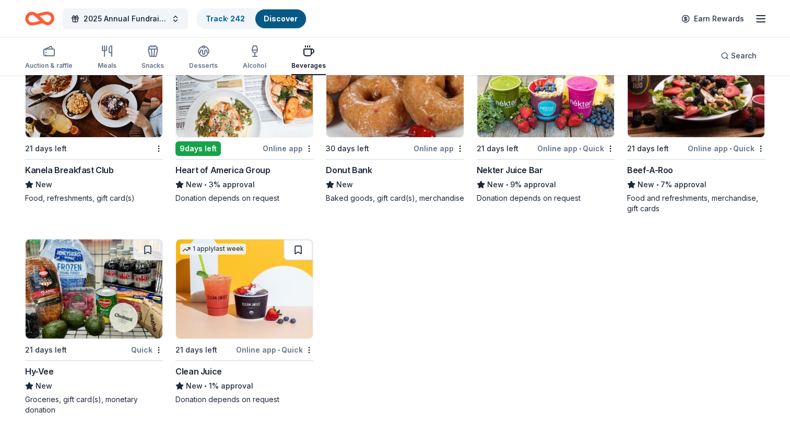
click at [299, 247] on button at bounding box center [297, 250] width 29 height 21
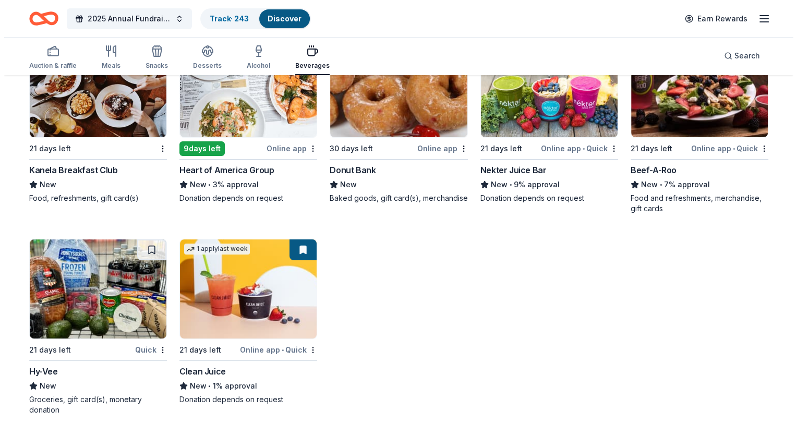
scroll to position [0, 0]
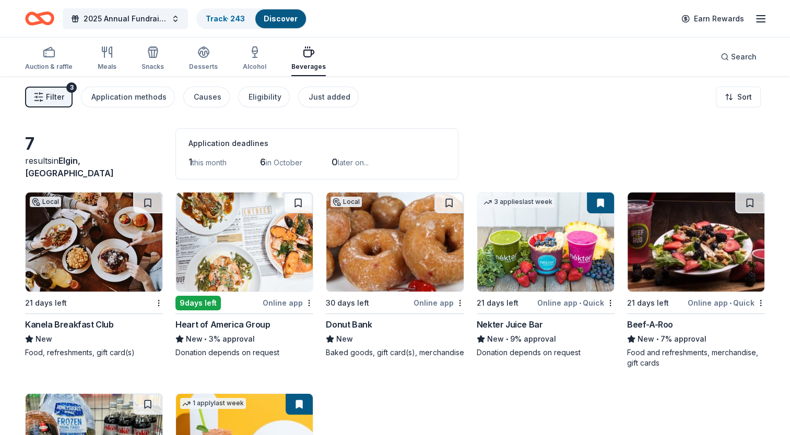
click at [35, 96] on icon "button" at bounding box center [38, 97] width 10 height 10
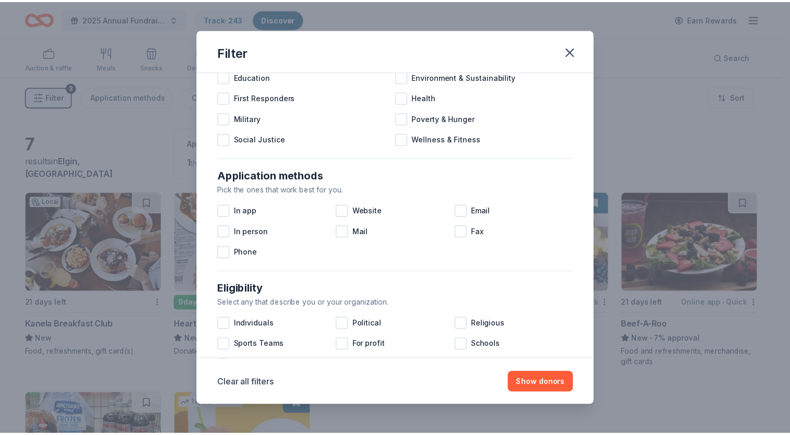
scroll to position [209, 0]
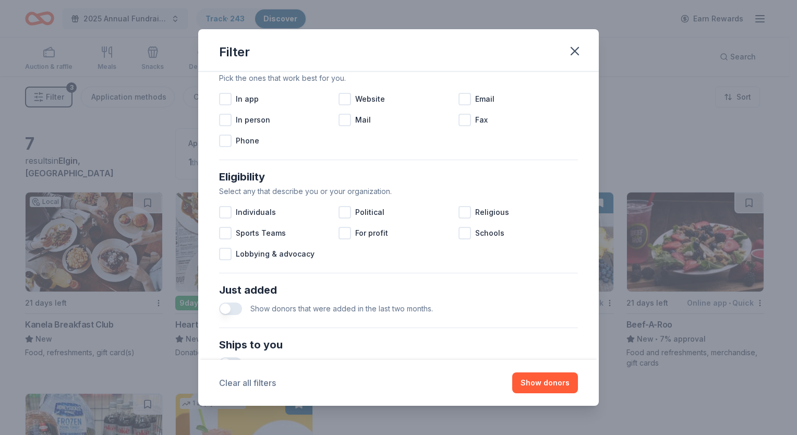
click at [258, 383] on button "Clear all filters" at bounding box center [247, 383] width 57 height 13
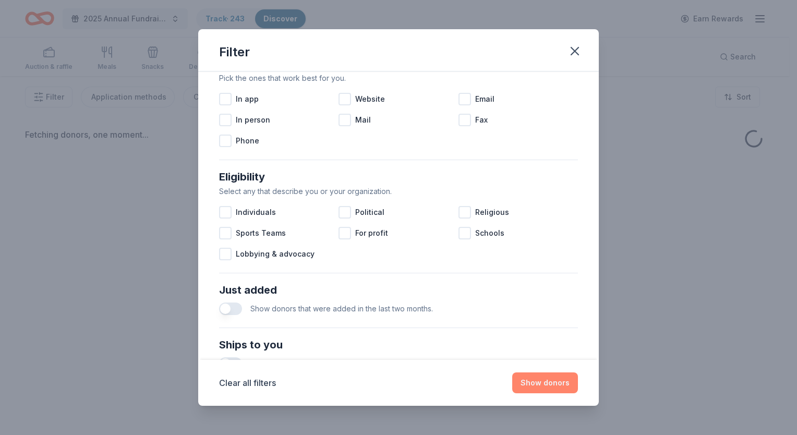
click at [549, 376] on button "Show donors" at bounding box center [546, 383] width 66 height 21
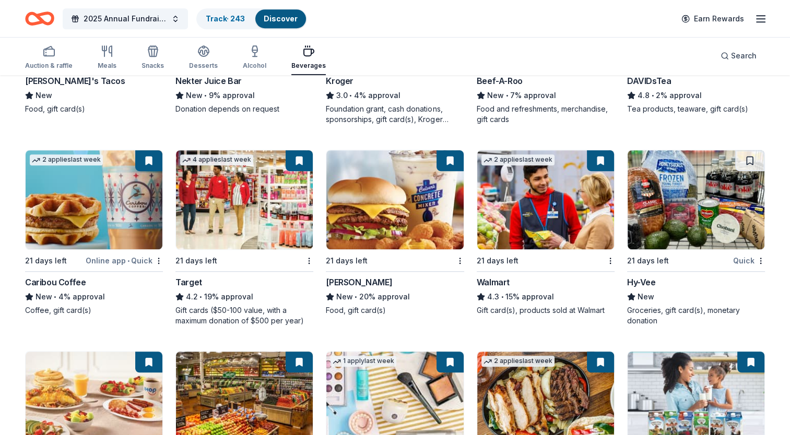
scroll to position [960, 0]
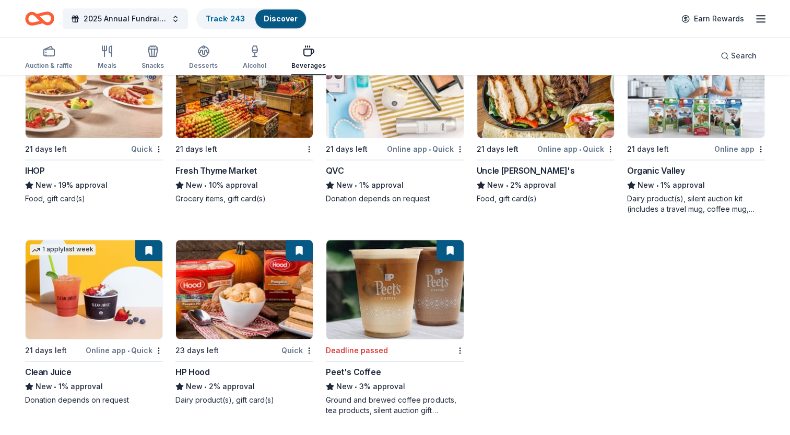
click at [451, 252] on button at bounding box center [449, 250] width 27 height 21
click at [452, 247] on button at bounding box center [449, 250] width 27 height 21
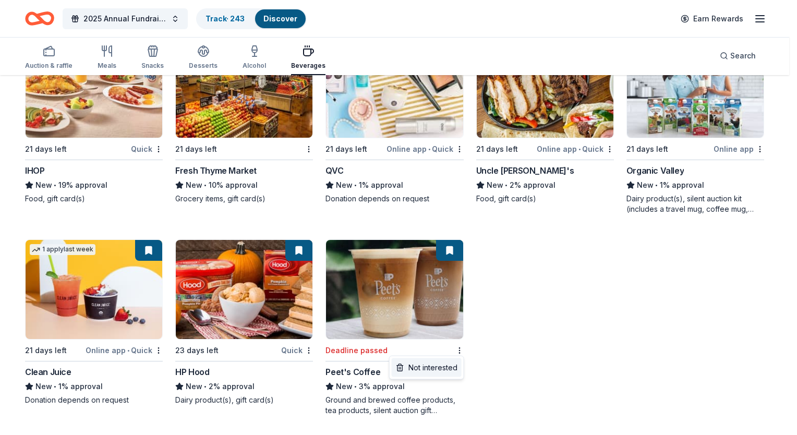
click at [446, 368] on div "Not interested" at bounding box center [427, 368] width 70 height 19
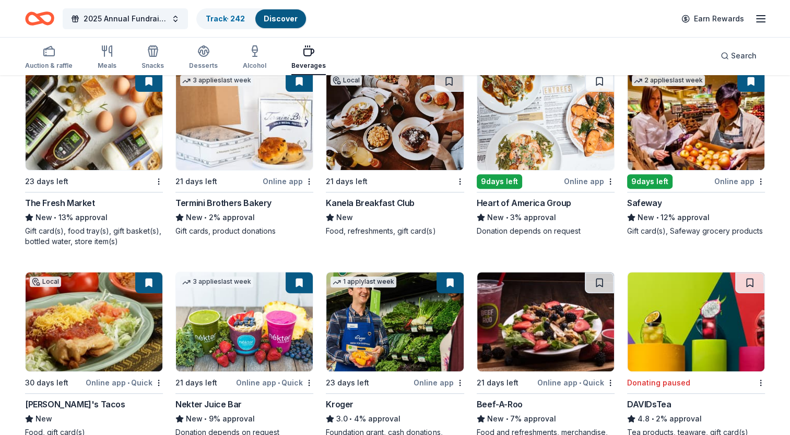
scroll to position [0, 0]
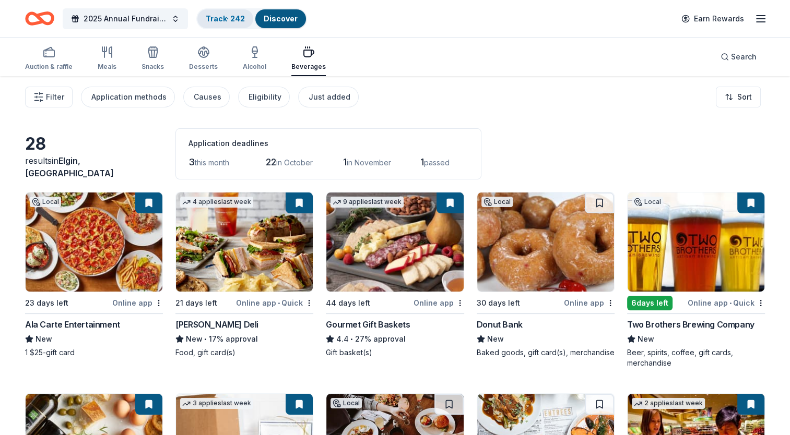
click at [227, 16] on link "Track · 242" at bounding box center [225, 18] width 39 height 9
click at [232, 17] on link "Track · 242" at bounding box center [225, 18] width 39 height 9
click at [218, 14] on link "Track · 242" at bounding box center [225, 18] width 39 height 9
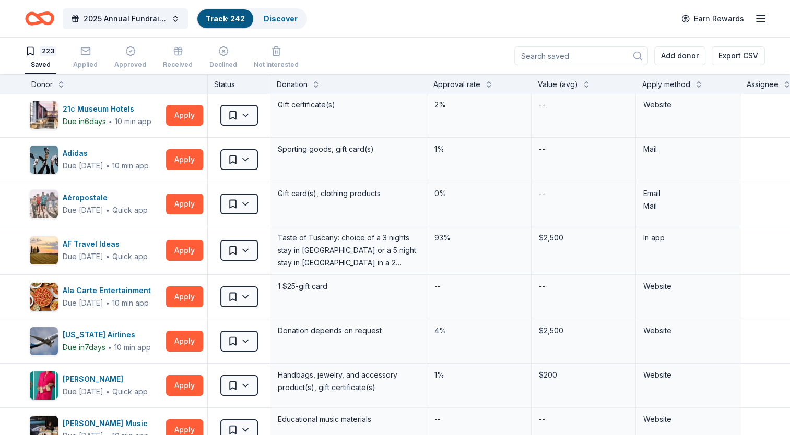
click at [221, 15] on link "Track · 242" at bounding box center [225, 18] width 39 height 9
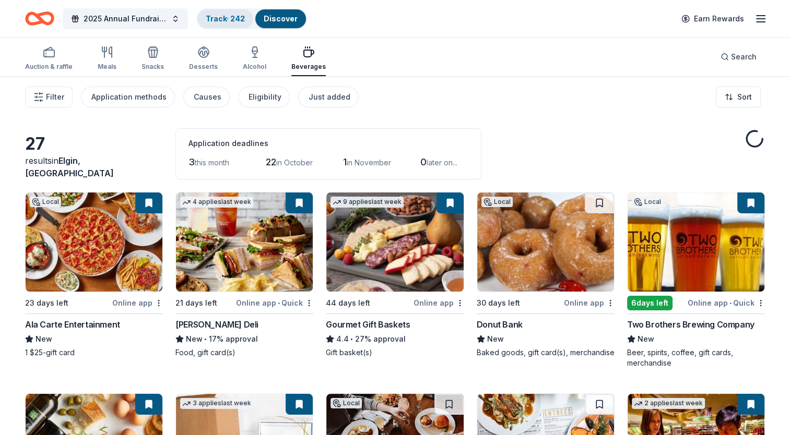
click at [211, 17] on link "Track · 242" at bounding box center [225, 18] width 39 height 9
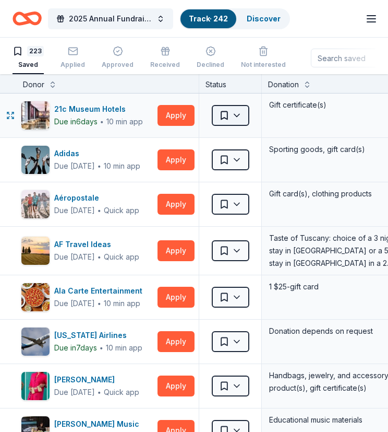
click at [237, 116] on html "2025 Annual Fundraising Gala Track · 242 Discover Earn Rewards 223 Saved Applie…" at bounding box center [194, 216] width 388 height 432
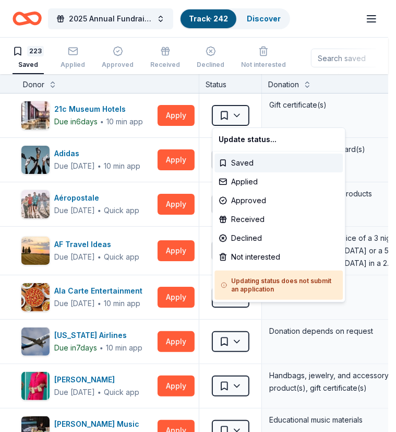
click at [300, 10] on html "2025 Annual Fundraising Gala Track · 242 Discover Earn Rewards 223 Saved Applie…" at bounding box center [198, 216] width 396 height 432
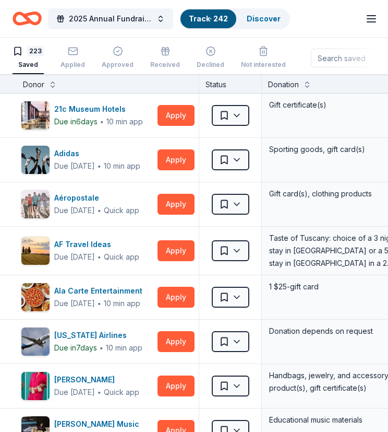
click at [368, 16] on icon "button" at bounding box center [371, 19] width 13 height 13
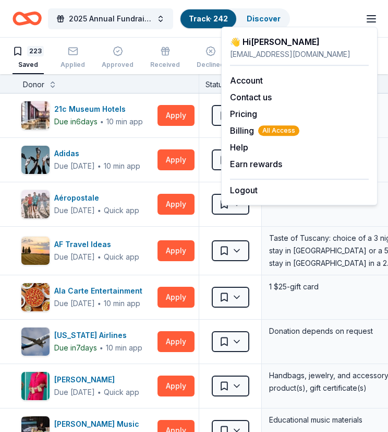
click at [271, 53] on div "[EMAIL_ADDRESS][DOMAIN_NAME]" at bounding box center [299, 54] width 139 height 13
click at [246, 79] on link "Account" at bounding box center [246, 80] width 33 height 10
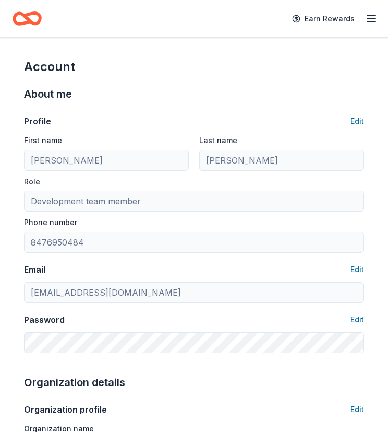
scroll to position [157, 0]
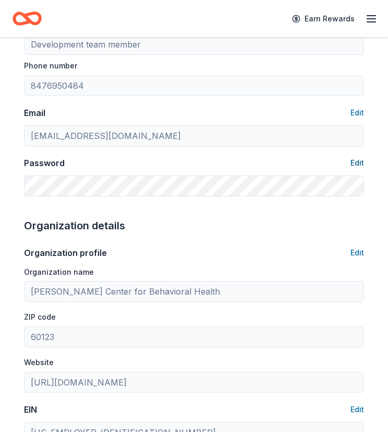
click at [354, 160] on button "Edit" at bounding box center [358, 163] width 14 height 13
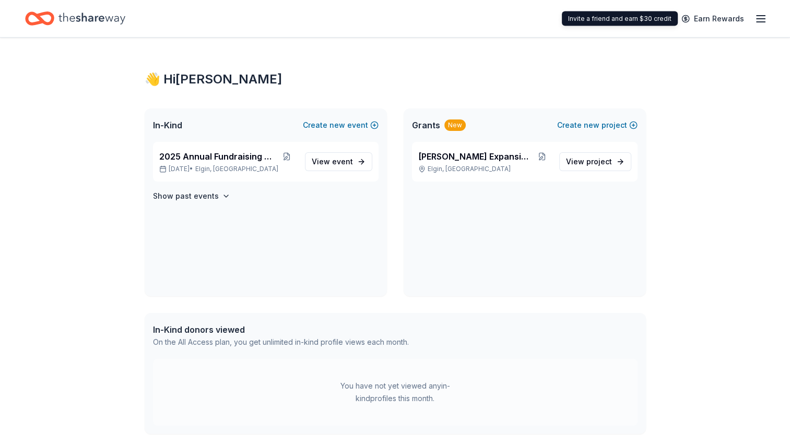
click at [762, 16] on line "button" at bounding box center [760, 16] width 8 height 0
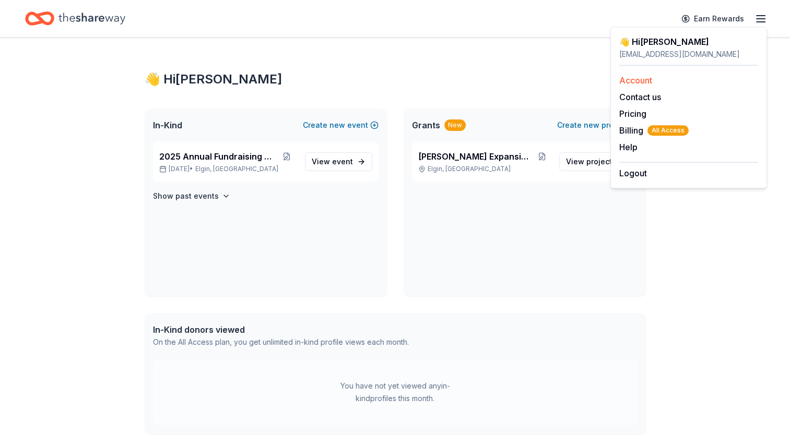
click at [636, 78] on link "Account" at bounding box center [635, 80] width 33 height 10
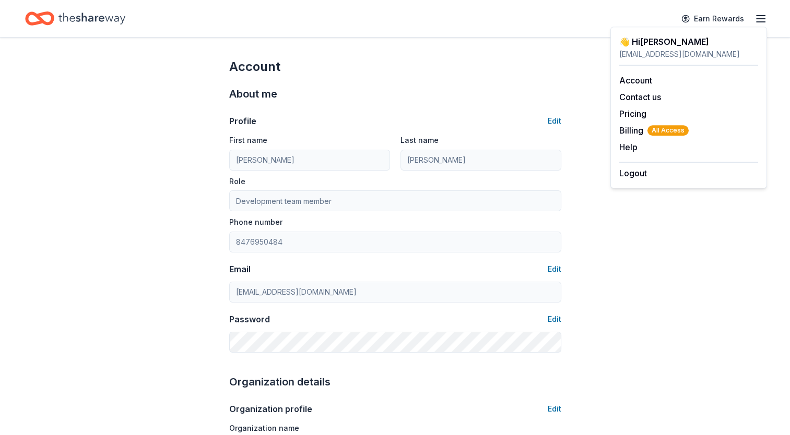
scroll to position [104, 0]
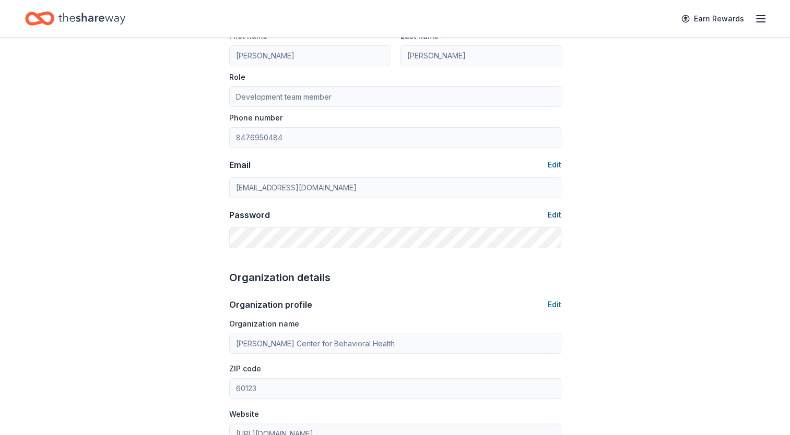
click at [551, 213] on button "Edit" at bounding box center [554, 215] width 14 height 13
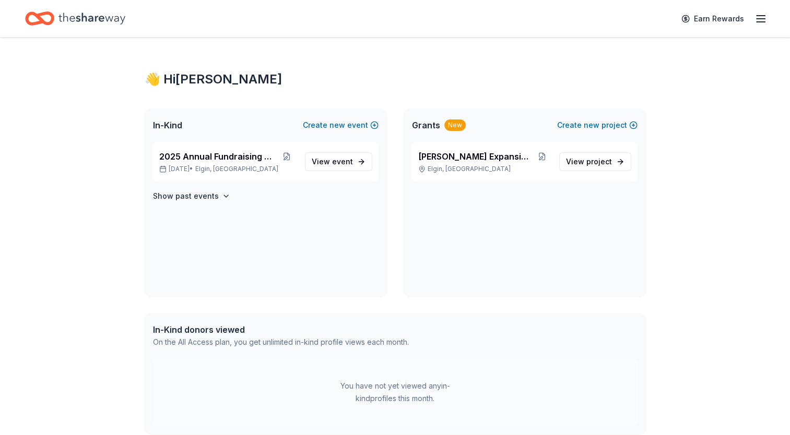
click at [759, 16] on icon "button" at bounding box center [760, 19] width 13 height 13
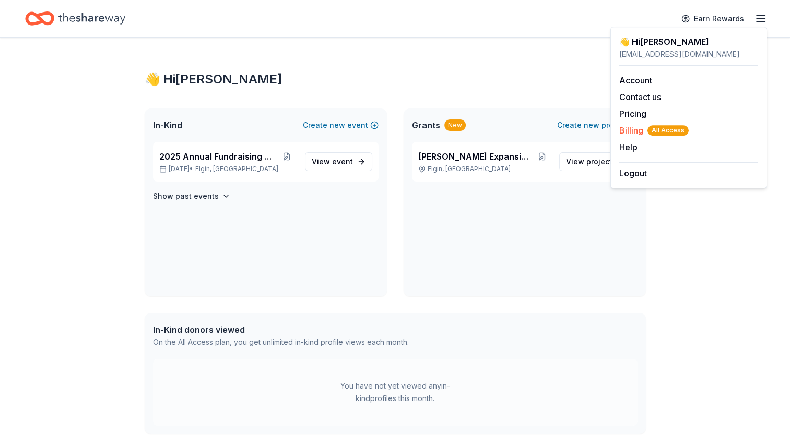
click at [634, 126] on span "Billing All Access" at bounding box center [653, 130] width 69 height 13
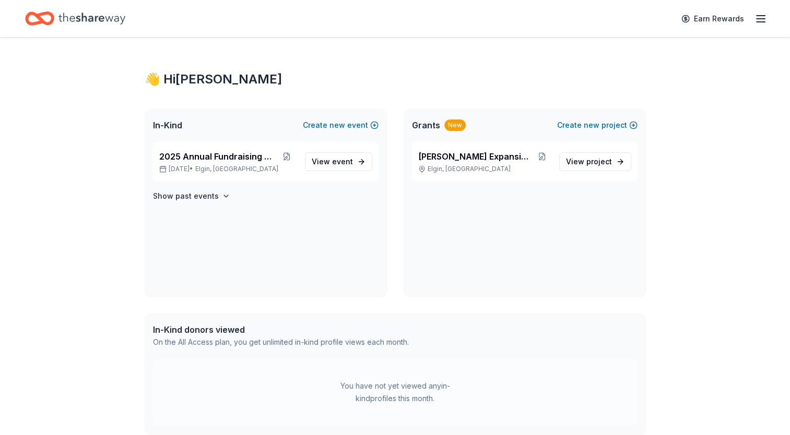
click at [766, 16] on icon "button" at bounding box center [760, 19] width 13 height 13
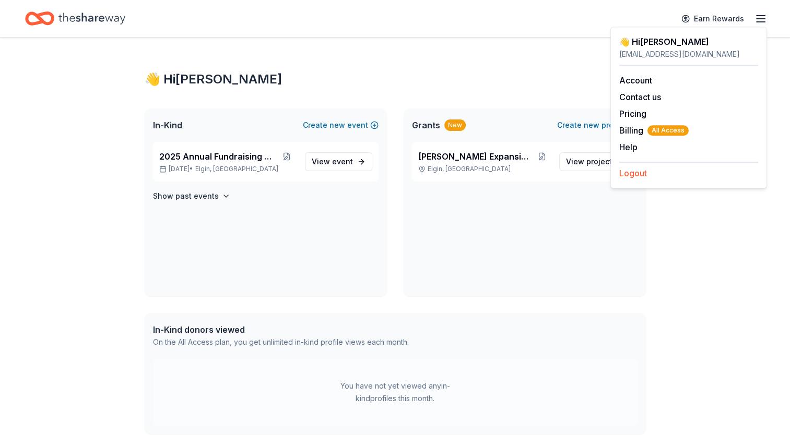
click at [637, 172] on button "Logout" at bounding box center [633, 173] width 28 height 13
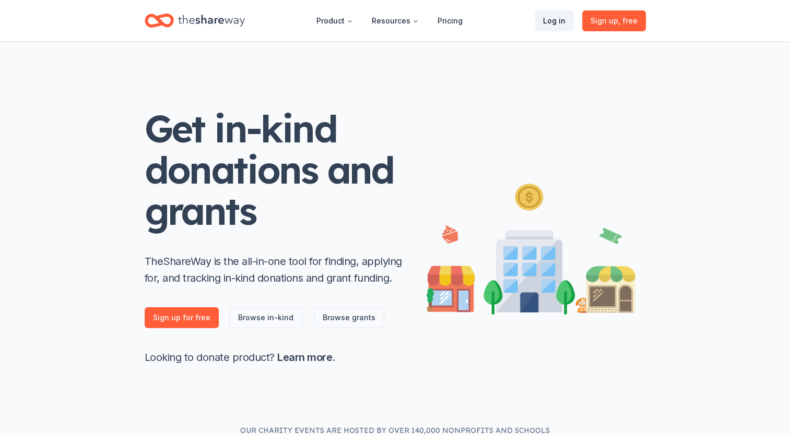
click at [559, 21] on link "Log in" at bounding box center [553, 20] width 39 height 21
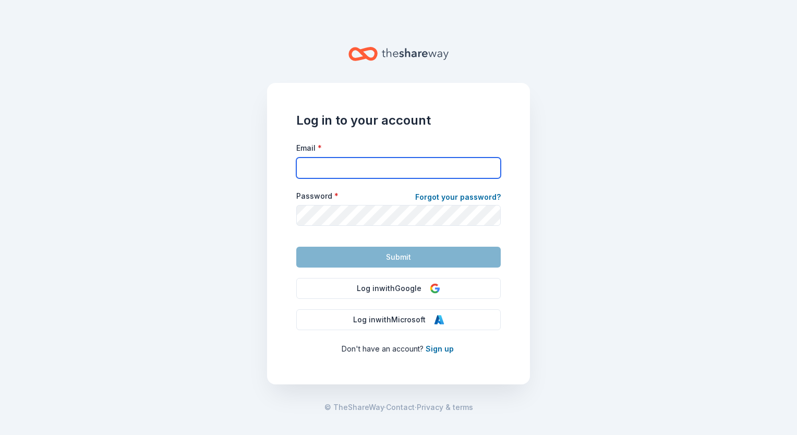
type input "[EMAIL_ADDRESS][DOMAIN_NAME]"
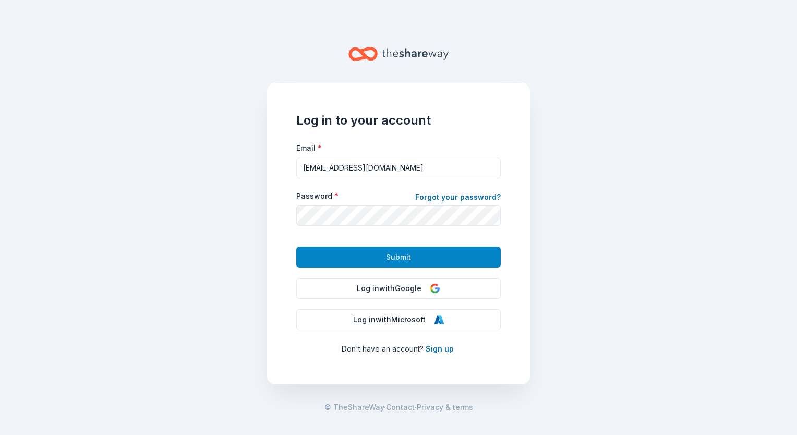
click at [397, 254] on span "Submit" at bounding box center [398, 257] width 25 height 13
